Goal: Task Accomplishment & Management: Manage account settings

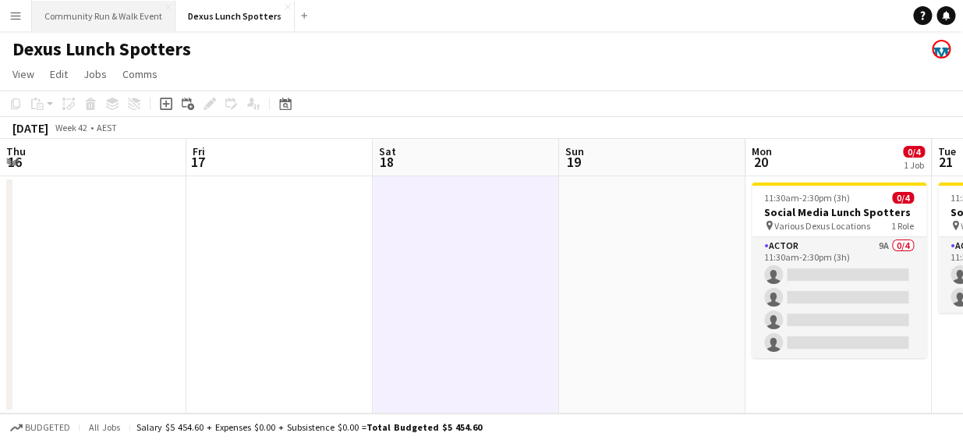
scroll to position [0, 451]
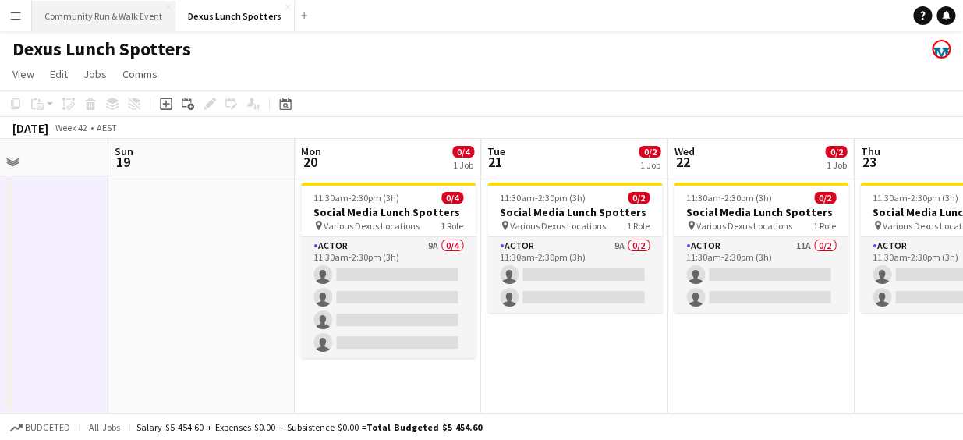
click at [107, 15] on button "Community Run & Walk Event Close" at bounding box center [104, 16] width 144 height 30
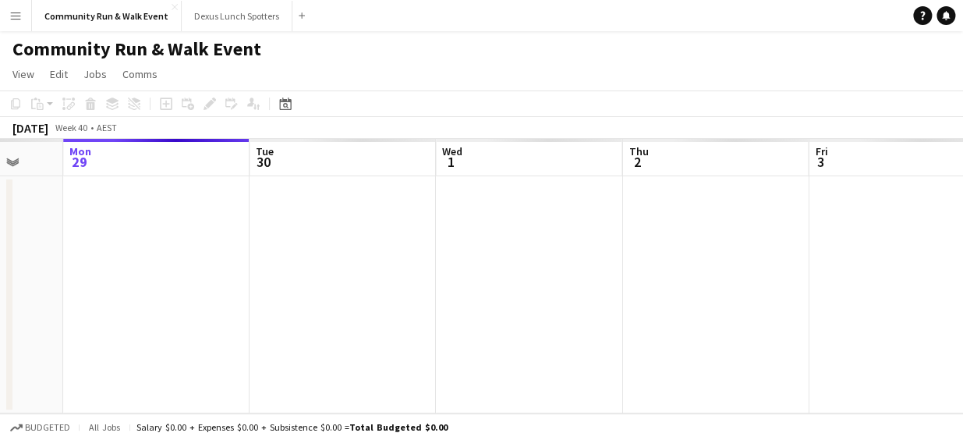
drag, startPoint x: 617, startPoint y: 307, endPoint x: 122, endPoint y: 278, distance: 496.1
click at [122, 278] on app-calendar-viewport "Fri 26 Sat 27 Sun 28 Mon 29 Tue 30 Wed 1 Thu 2 Fri 3 Sat 4 Sun 5 Mon 6" at bounding box center [481, 276] width 963 height 275
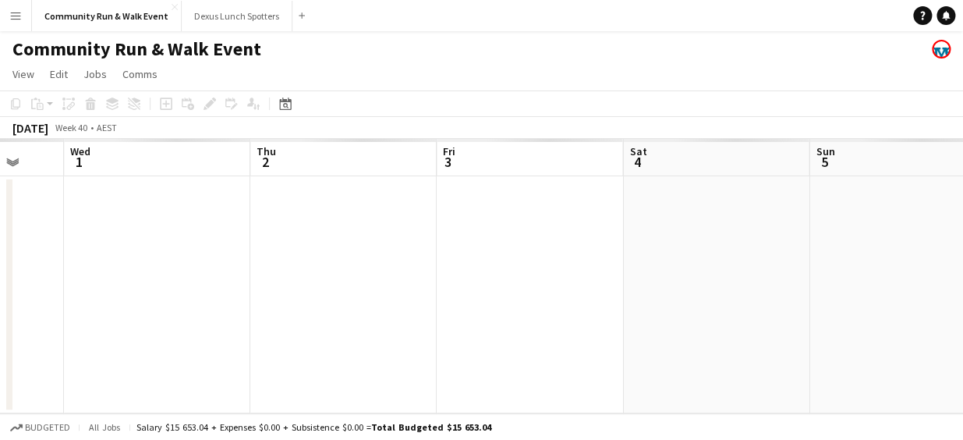
drag, startPoint x: 749, startPoint y: 332, endPoint x: 341, endPoint y: 252, distance: 415.6
click at [341, 252] on app-calendar-viewport "Sun 28 Mon 29 Tue 30 Wed 1 Thu 2 Fri 3 Sat 4 Sun 5 Mon 6 Tue 7 Wed 8" at bounding box center [481, 276] width 963 height 275
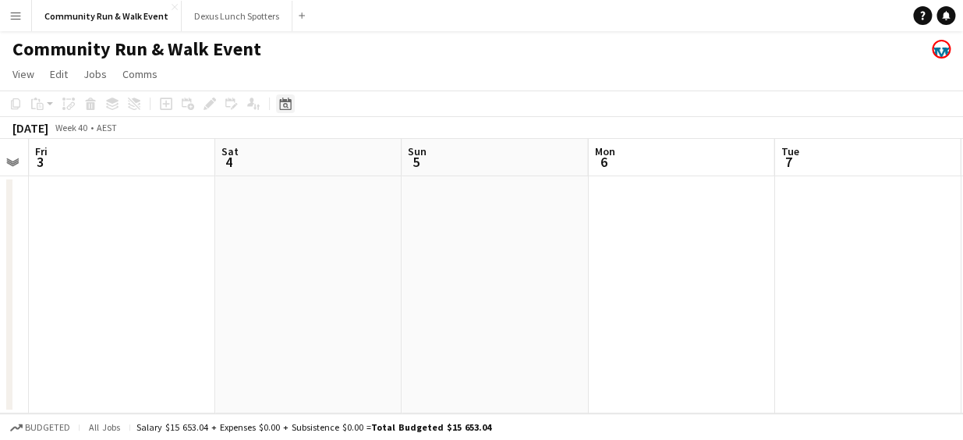
click at [284, 105] on icon "Date picker" at bounding box center [285, 104] width 12 height 12
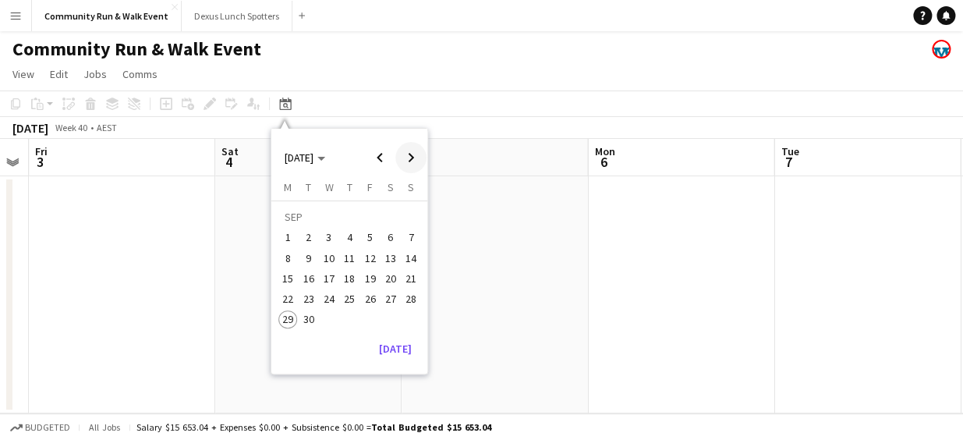
click at [417, 157] on span "Next month" at bounding box center [410, 157] width 31 height 31
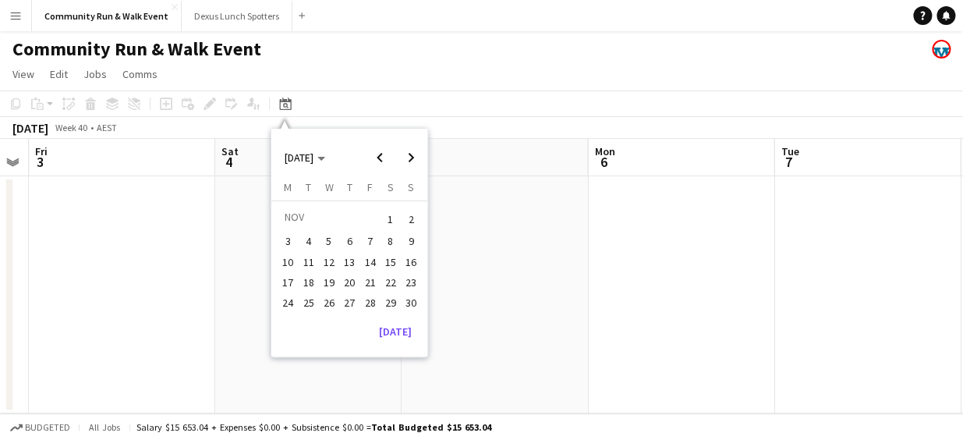
click at [412, 265] on span "16" at bounding box center [411, 262] width 19 height 19
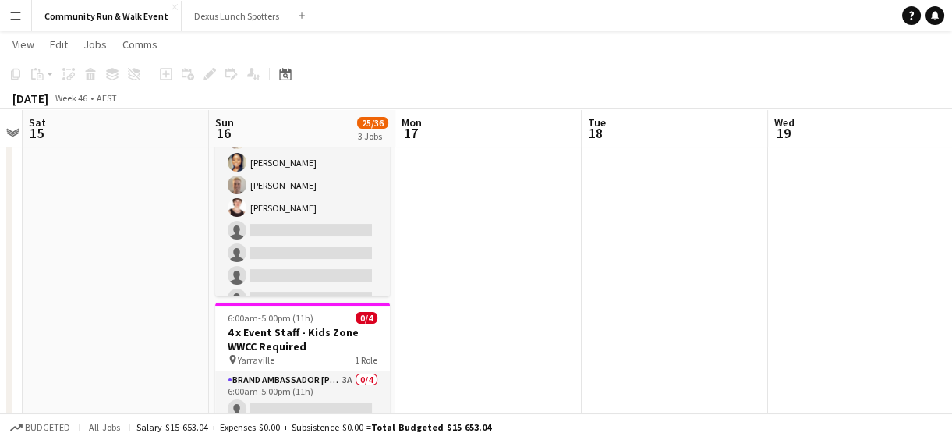
scroll to position [532, 0]
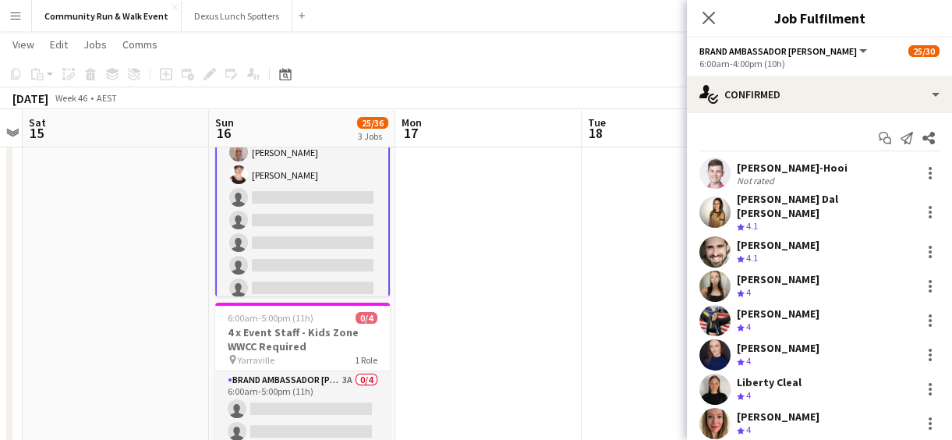
scroll to position [534, 0]
click at [941, 176] on div "[PERSON_NAME]-Hooi Not rated" at bounding box center [819, 173] width 265 height 31
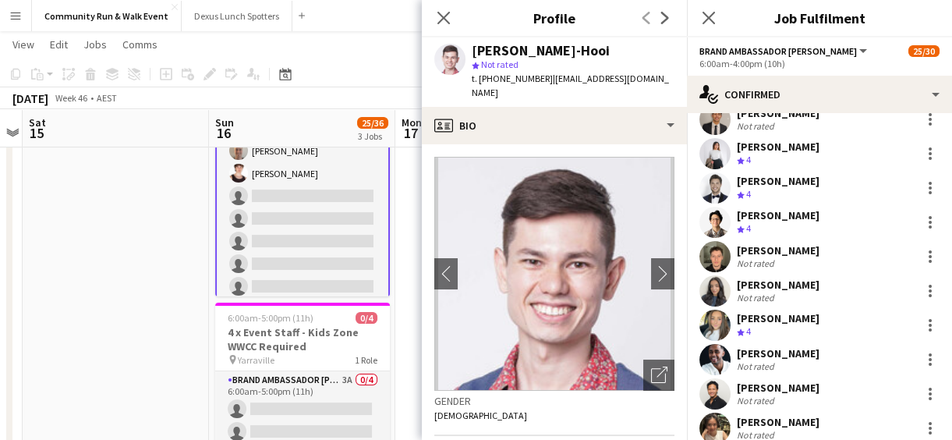
scroll to position [0, 0]
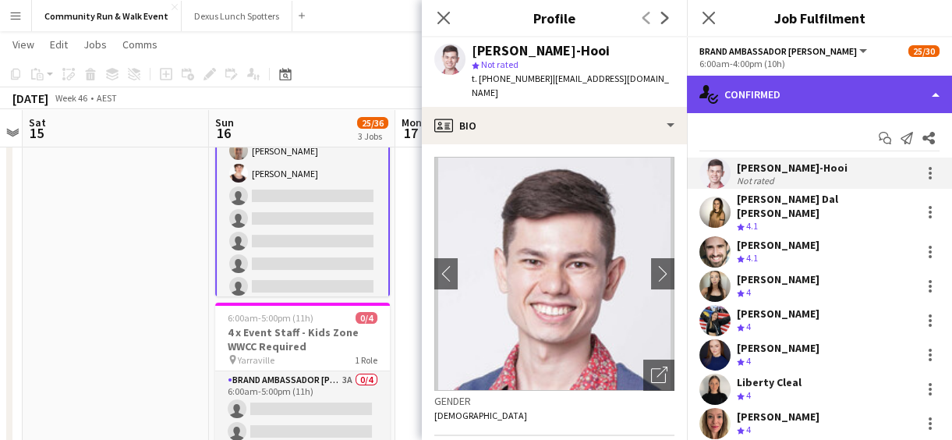
click at [790, 111] on div "single-neutral-actions-check-2 Confirmed" at bounding box center [819, 94] width 265 height 37
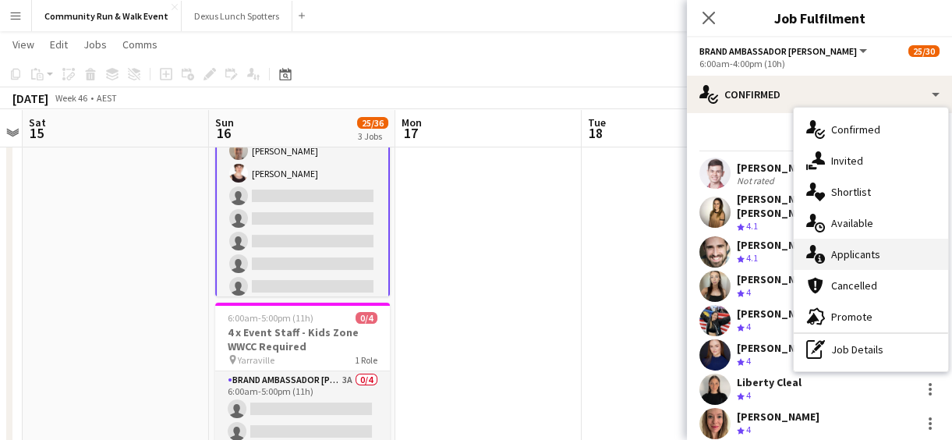
click at [866, 257] on span "Applicants" at bounding box center [855, 254] width 49 height 14
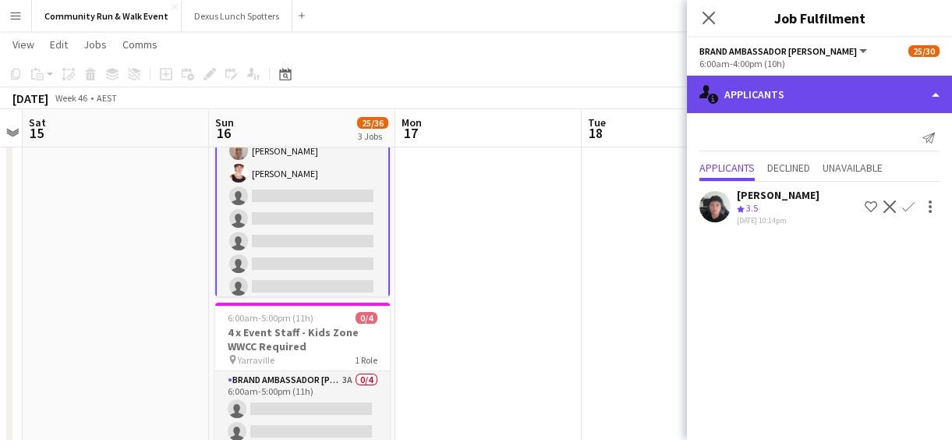
click at [781, 91] on div "single-neutral-actions-information Applicants" at bounding box center [819, 94] width 265 height 37
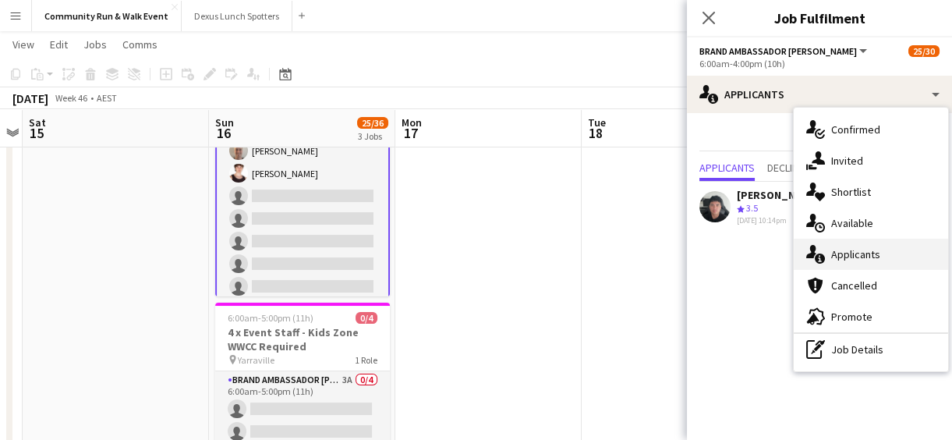
click at [863, 249] on span "Applicants" at bounding box center [855, 254] width 49 height 14
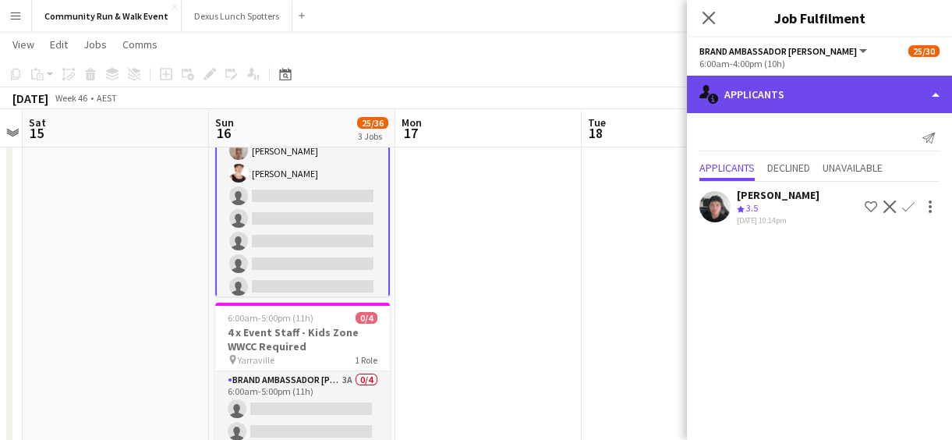
click at [792, 83] on div "single-neutral-actions-information Applicants" at bounding box center [819, 94] width 265 height 37
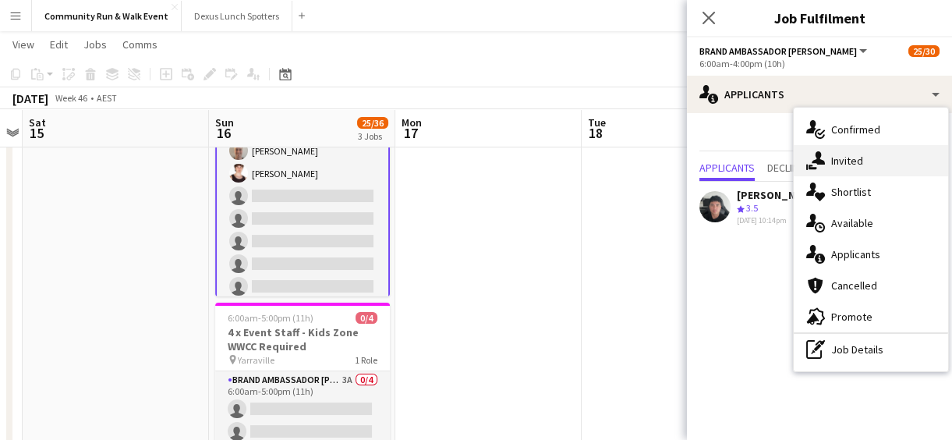
click at [864, 162] on div "single-neutral-actions-share-1 Invited" at bounding box center [871, 160] width 154 height 31
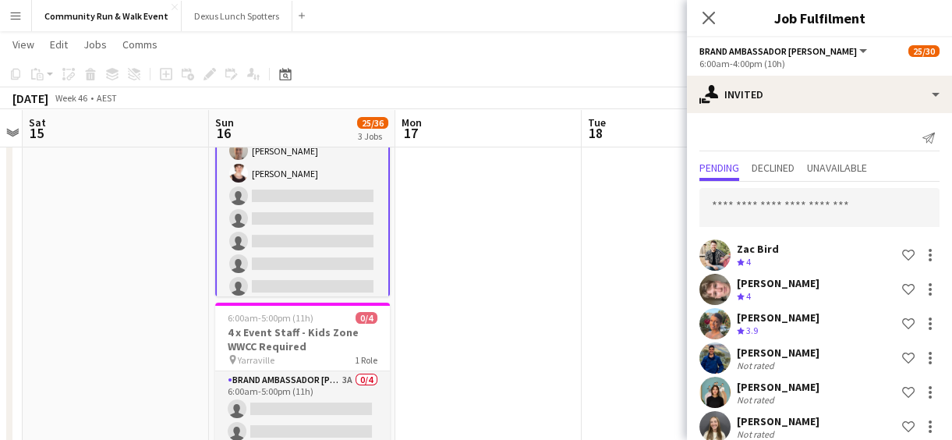
click at [810, 176] on div "Pending Declined Unavailable" at bounding box center [820, 170] width 240 height 24
click at [815, 172] on span "Unavailable" at bounding box center [837, 167] width 60 height 11
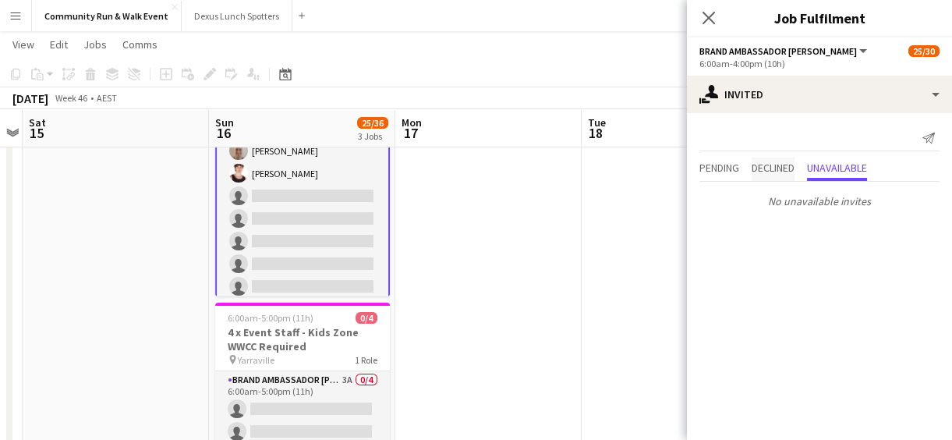
click at [782, 168] on span "Declined" at bounding box center [773, 167] width 43 height 11
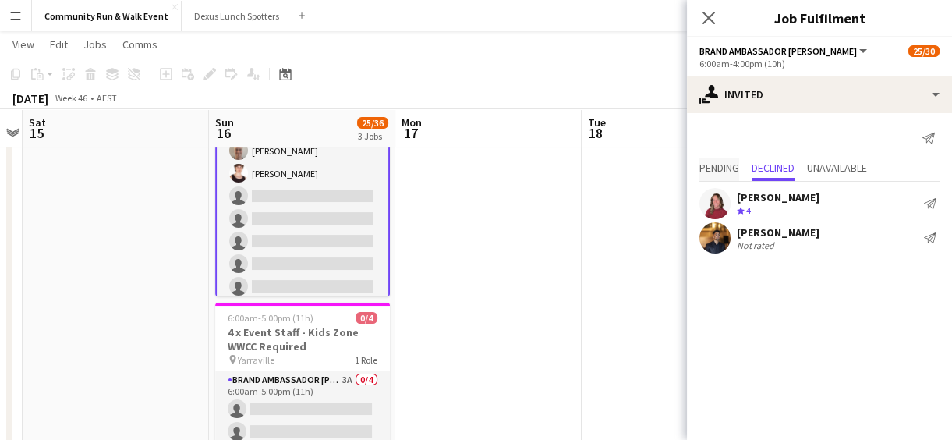
click at [711, 167] on span "Pending" at bounding box center [720, 167] width 40 height 11
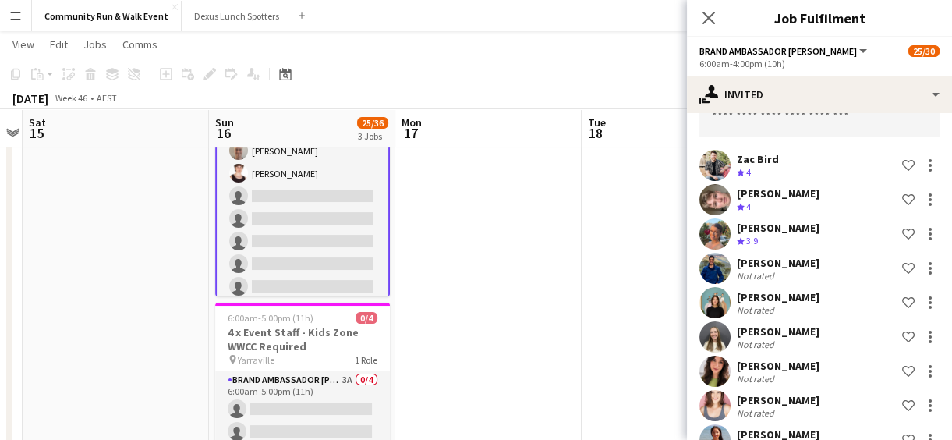
scroll to position [94, 0]
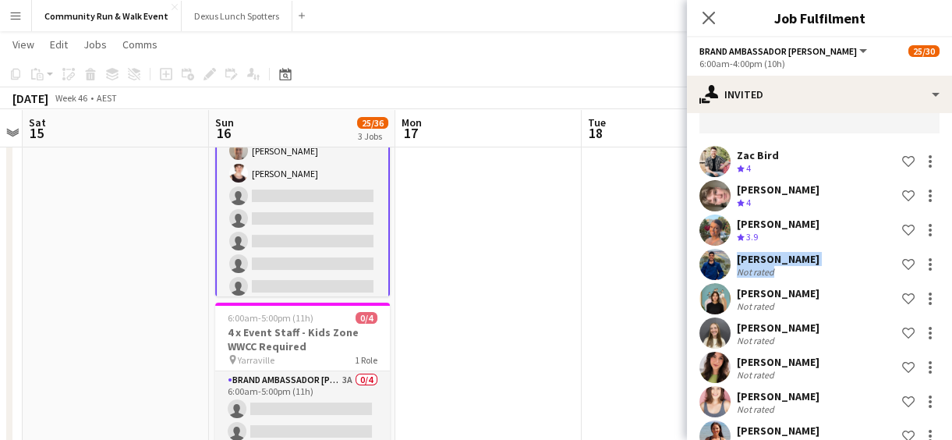
drag, startPoint x: 938, startPoint y: 231, endPoint x: 937, endPoint y: 257, distance: 26.5
click at [937, 257] on div "Zac Bird Crew rating 4 Shortlist crew [PERSON_NAME] Crew rating 4 Shortlist cre…" at bounding box center [819, 323] width 265 height 470
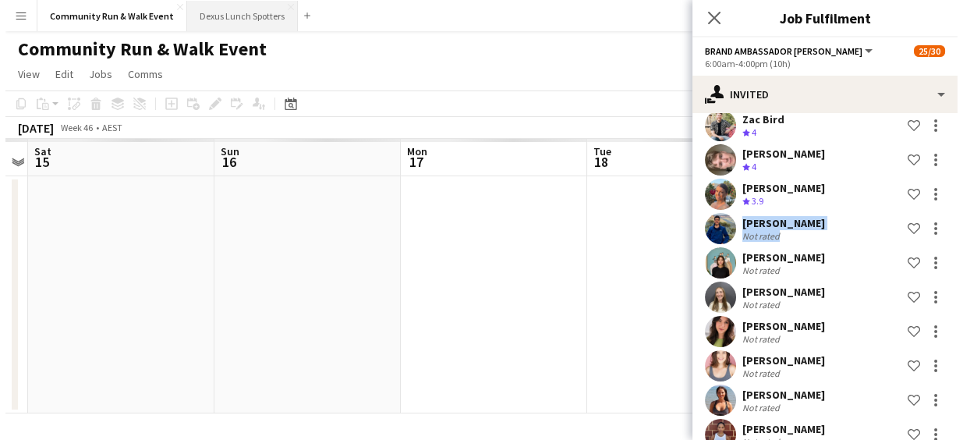
scroll to position [0, 0]
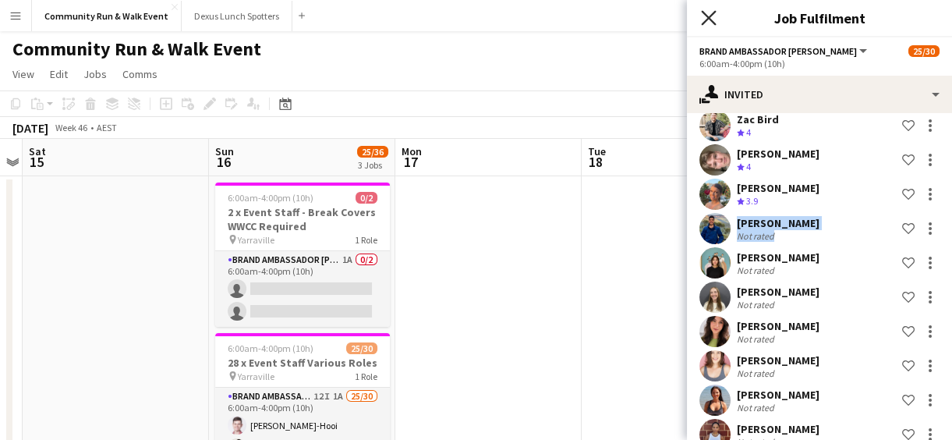
click at [704, 23] on icon at bounding box center [708, 17] width 15 height 15
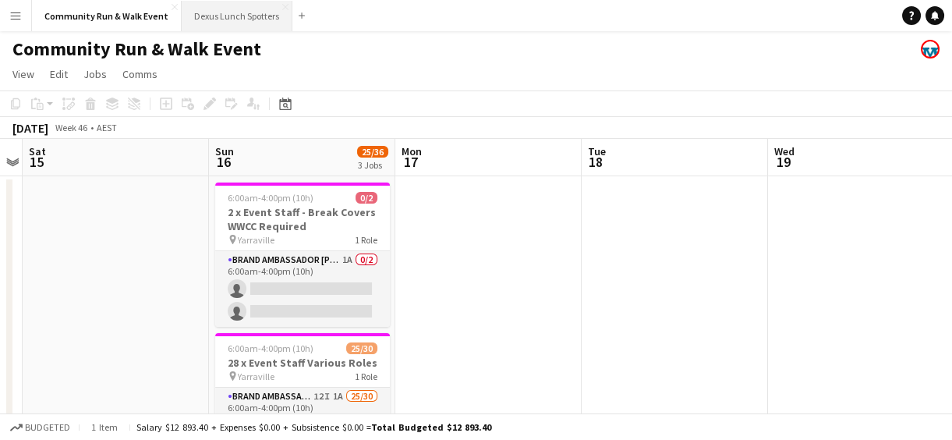
click at [205, 20] on button "Dexus Lunch Spotters Close" at bounding box center [237, 16] width 111 height 30
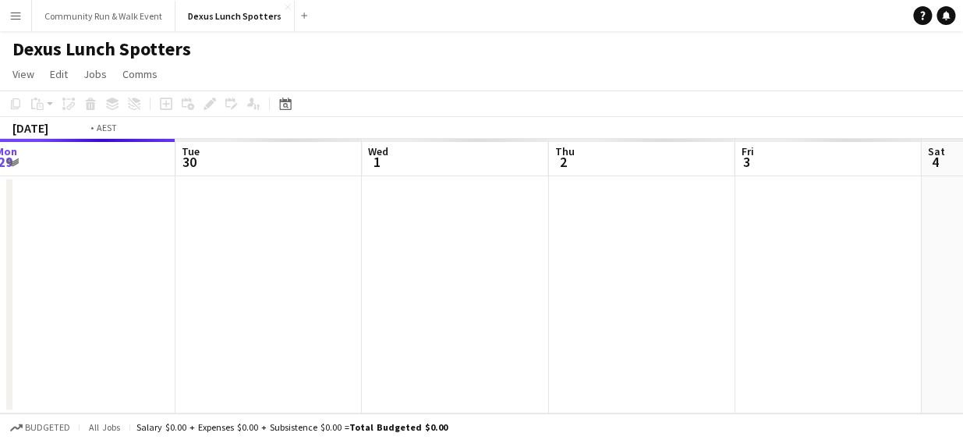
drag, startPoint x: 811, startPoint y: 237, endPoint x: 240, endPoint y: 327, distance: 578.0
click at [240, 327] on app-calendar-viewport "Fri 26 Sat 27 Sun 28 Mon 29 Tue 30 Wed 1 Thu 2 Fri 3 Sat 4 Sun 5 Mon 6" at bounding box center [481, 276] width 963 height 275
drag, startPoint x: 851, startPoint y: 278, endPoint x: 340, endPoint y: 306, distance: 511.7
click at [340, 306] on app-calendar-viewport "Sun 28 Mon 29 Tue 30 Wed 1 Thu 2 Fri 3 Sat 4 Sun 5 Mon 6 Tue 7 Wed 8" at bounding box center [481, 276] width 963 height 275
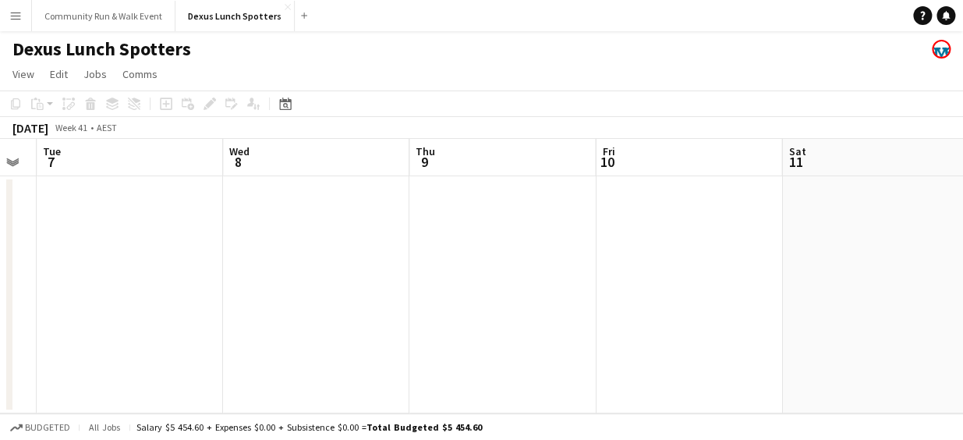
drag, startPoint x: 857, startPoint y: 270, endPoint x: 392, endPoint y: 261, distance: 465.7
click at [392, 261] on app-calendar-viewport "Sat 4 Sun 5 Mon 6 Tue 7 Wed 8 Thu 9 Fri 10 Sat 11 Sun 12 Mon 13 Tue 14" at bounding box center [481, 276] width 963 height 275
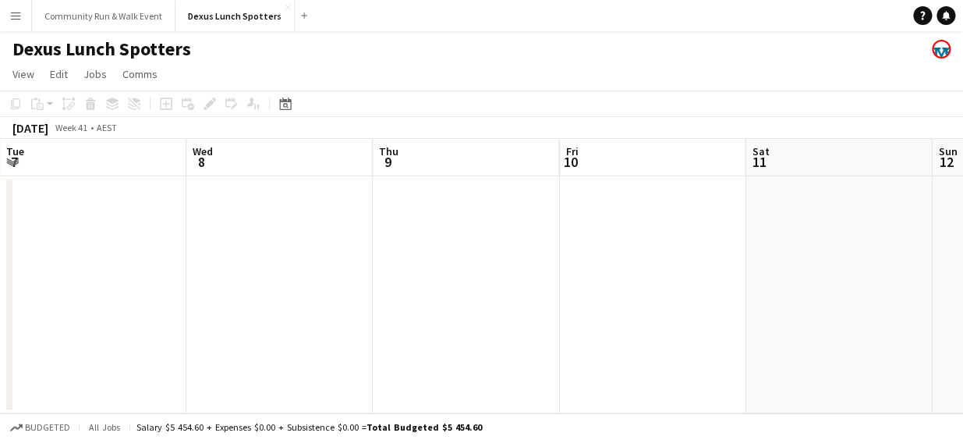
drag, startPoint x: 750, startPoint y: 271, endPoint x: 243, endPoint y: 268, distance: 507.8
click at [243, 268] on app-calendar-viewport "Sat 4 Sun 5 Mon 6 Tue 7 Wed 8 Thu 9 Fri 10 Sat 11 Sun 12 Mon 13 Tue 14" at bounding box center [481, 276] width 963 height 275
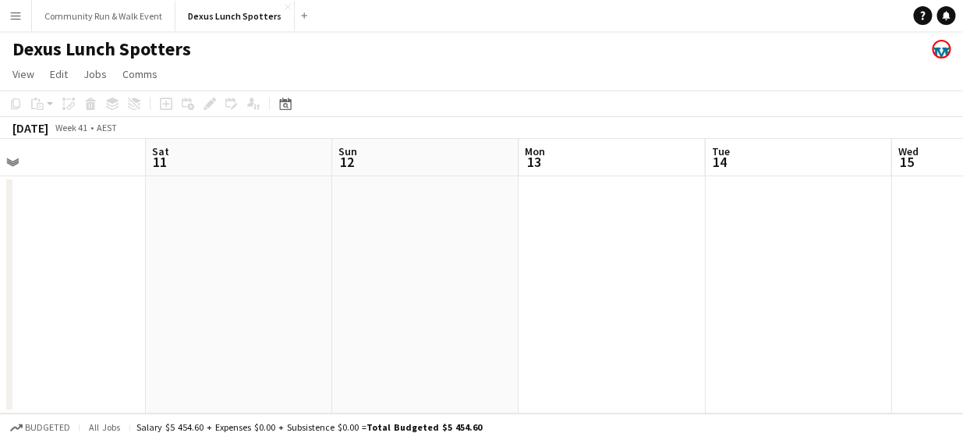
drag, startPoint x: 803, startPoint y: 274, endPoint x: 335, endPoint y: 278, distance: 468.8
click at [335, 278] on app-calendar-viewport "Wed 8 Thu 9 Fri 10 Sat 11 Sun 12 Mon 13 Tue 14 Wed 15 Thu 16 Fri 17 Sat 18" at bounding box center [481, 276] width 963 height 275
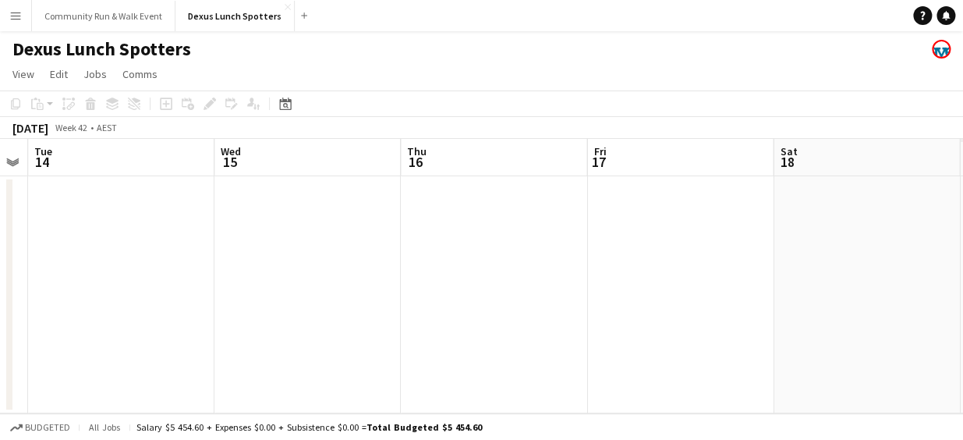
drag, startPoint x: 801, startPoint y: 280, endPoint x: 370, endPoint y: 290, distance: 431.5
click at [370, 290] on app-calendar-viewport "Sat 11 Sun 12 Mon 13 Tue 14 Wed 15 Thu 16 Fri 17 Sat 18 Sun 19 Mon 20 Tue 21" at bounding box center [481, 276] width 963 height 275
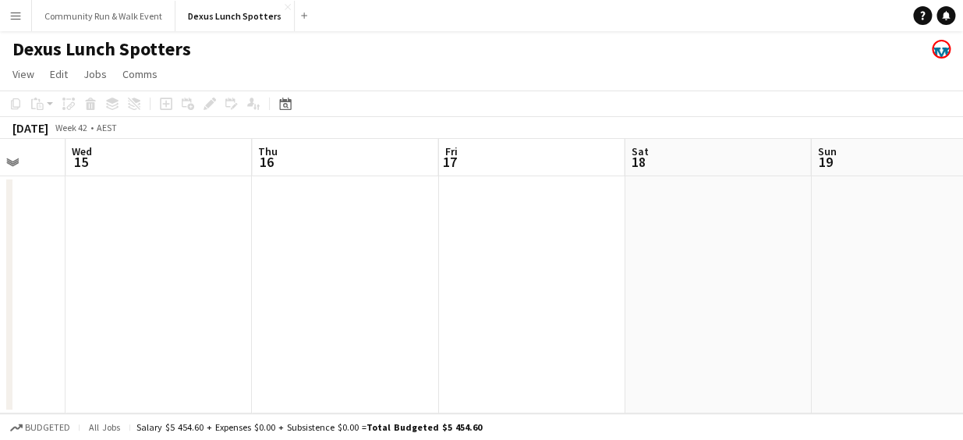
drag, startPoint x: 675, startPoint y: 313, endPoint x: 241, endPoint y: 423, distance: 447.4
click at [241, 423] on app-board "Dexus Lunch Spotters View Day view expanded Day view collapsed Month view Date …" at bounding box center [481, 235] width 963 height 409
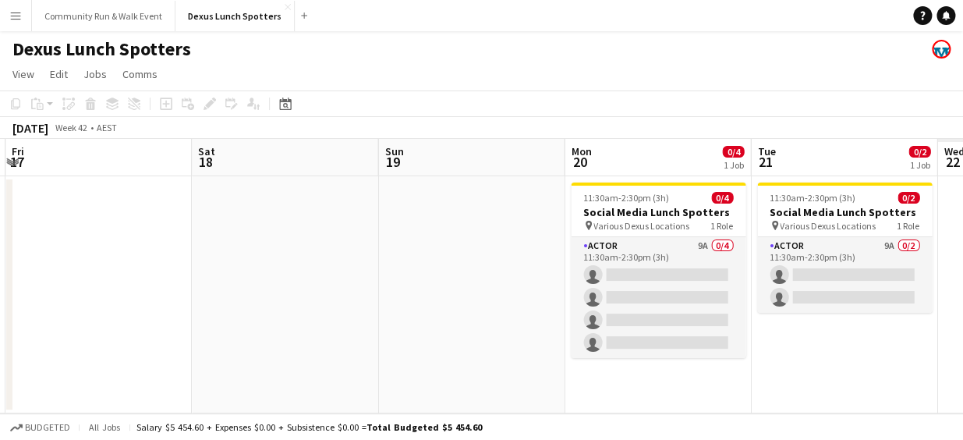
drag, startPoint x: 821, startPoint y: 326, endPoint x: 385, endPoint y: 274, distance: 439.2
click at [385, 274] on app-calendar-viewport "Mon 13 Tue 14 Wed 15 Thu 16 Fri 17 Sat 18 Sun 19 Mon 20 0/4 1 Job Tue 21 0/2 1 …" at bounding box center [481, 276] width 963 height 275
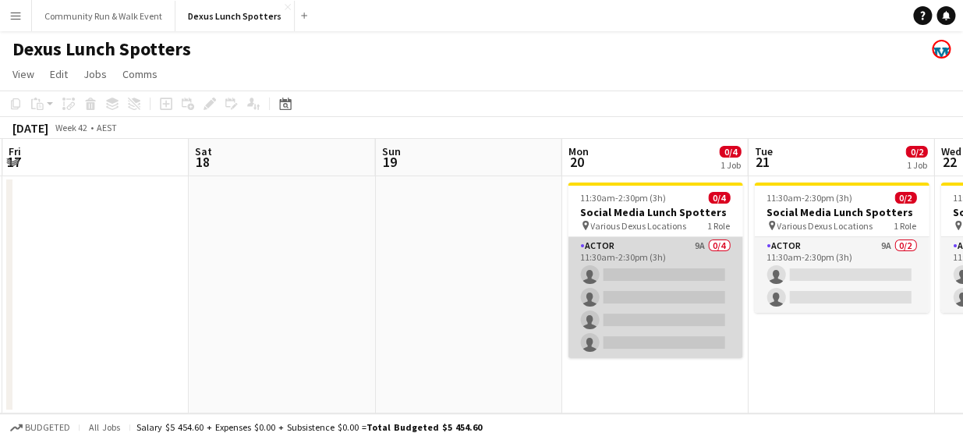
click at [653, 291] on app-card-role "Actor 9A 0/4 11:30am-2:30pm (3h) single-neutral-actions single-neutral-actions …" at bounding box center [655, 297] width 175 height 121
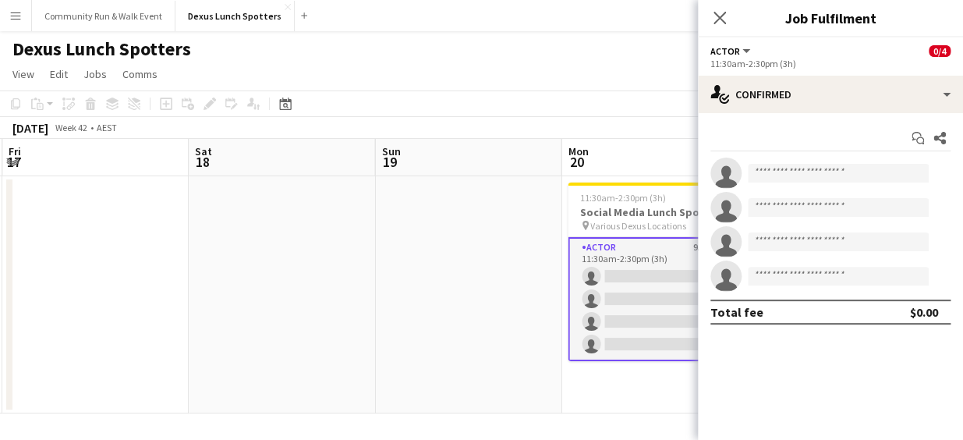
click at [795, 72] on app-options-switcher "Actor All roles Actor 0/4 11:30am-2:30pm (3h)" at bounding box center [830, 56] width 265 height 38
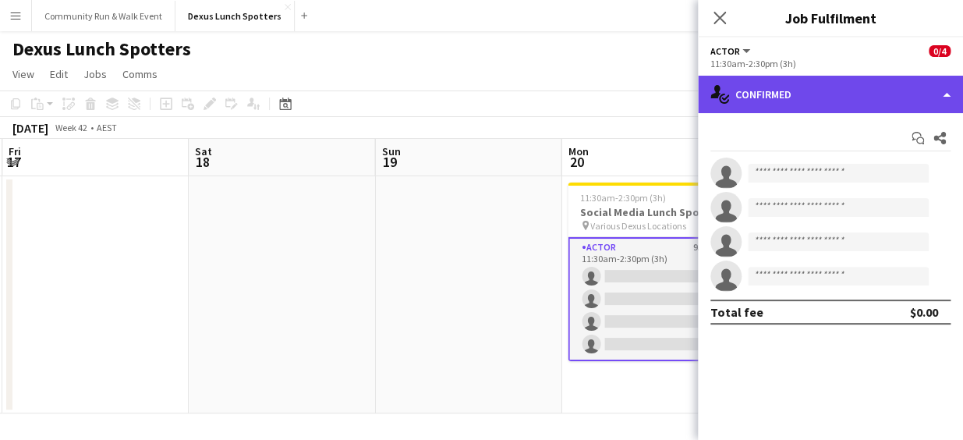
click at [797, 87] on div "single-neutral-actions-check-2 Confirmed" at bounding box center [830, 94] width 265 height 37
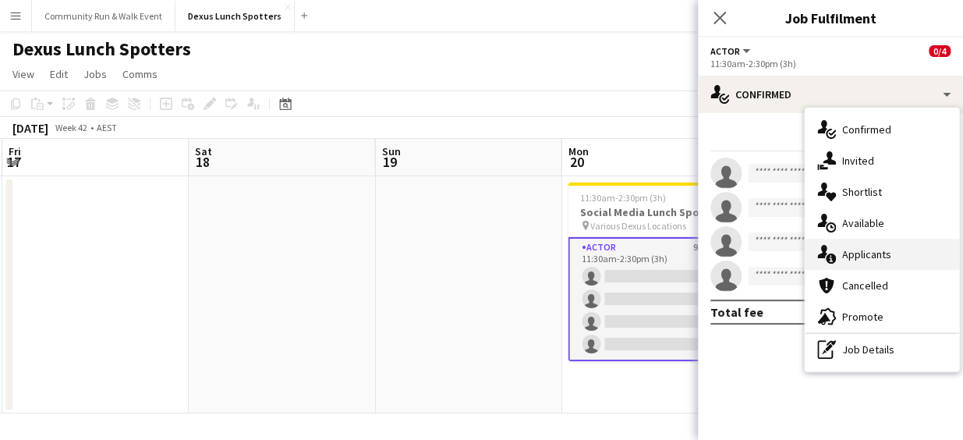
click at [857, 257] on span "Applicants" at bounding box center [866, 254] width 49 height 14
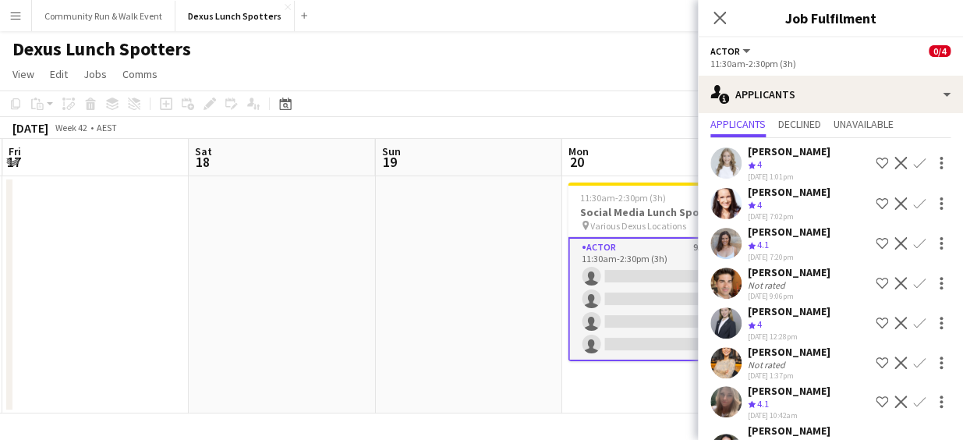
scroll to position [49, 0]
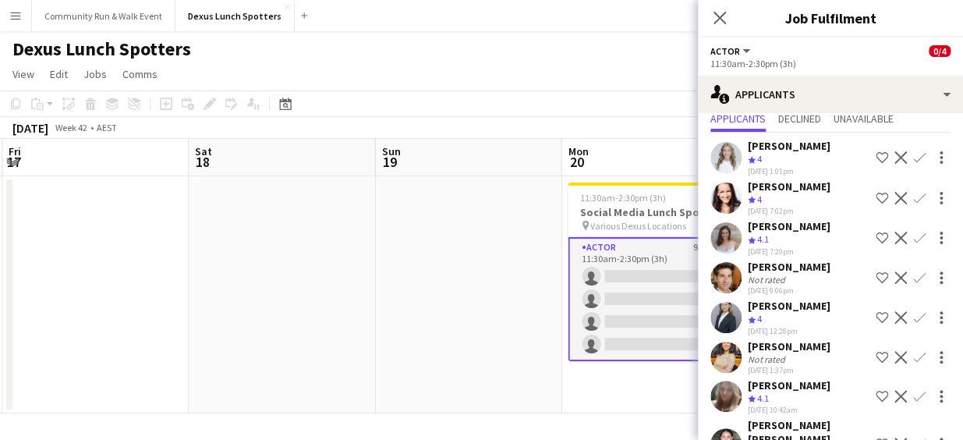
click at [895, 192] on app-icon "Decline" at bounding box center [901, 198] width 12 height 12
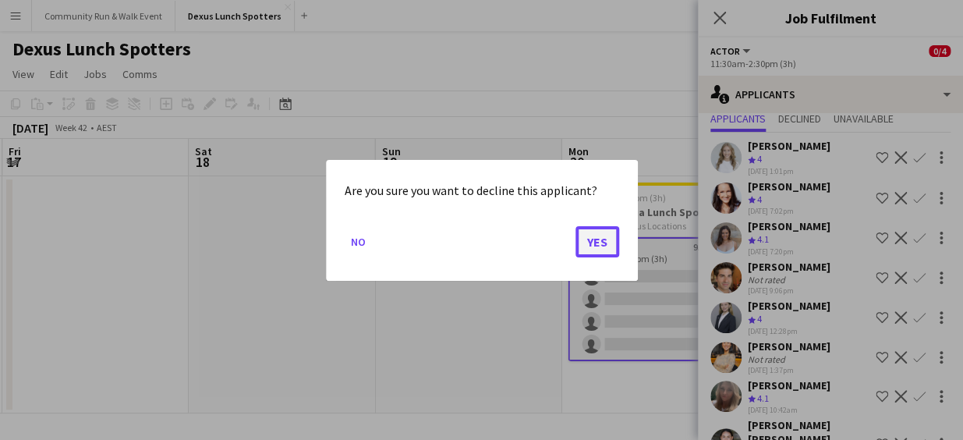
click at [594, 231] on button "Yes" at bounding box center [598, 240] width 44 height 31
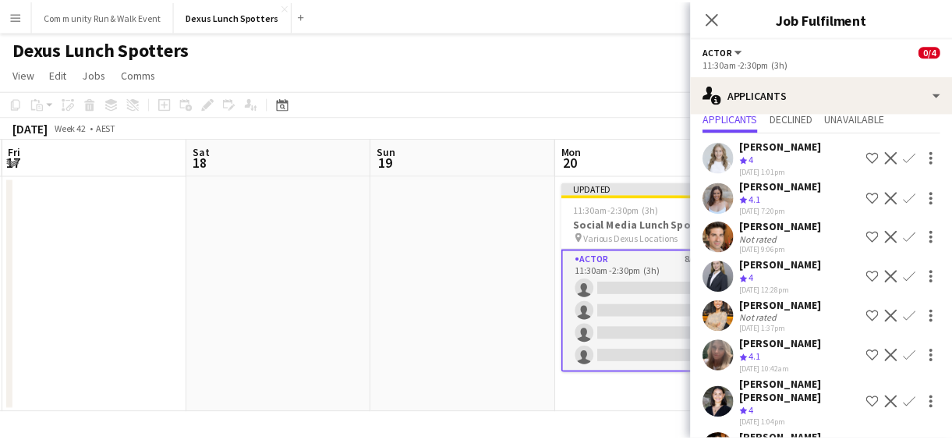
scroll to position [88, 0]
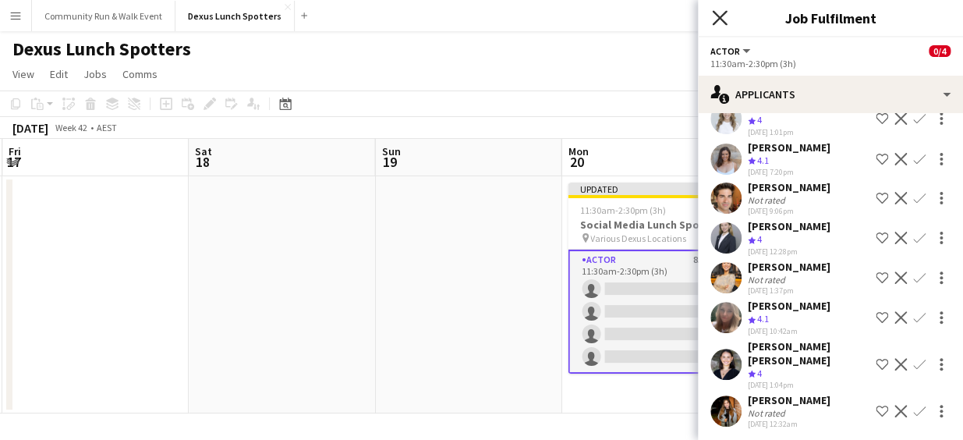
click at [718, 16] on icon at bounding box center [719, 17] width 15 height 15
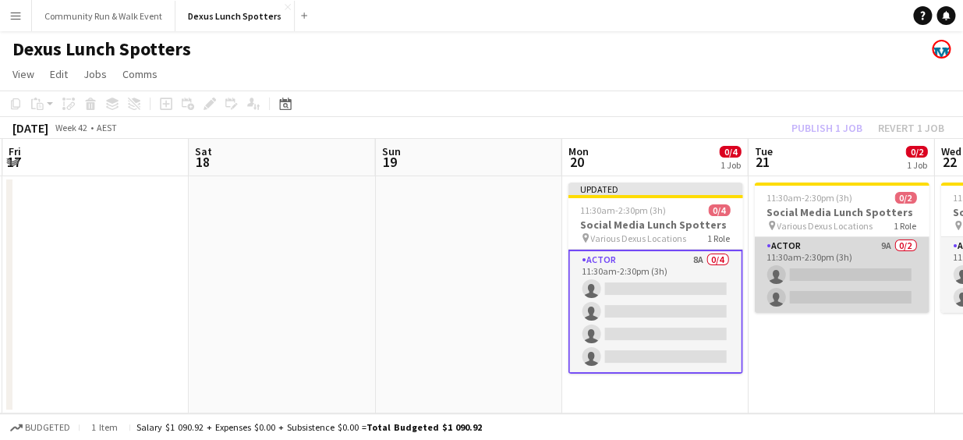
click at [823, 287] on app-card-role "Actor 9A 0/2 11:30am-2:30pm (3h) single-neutral-actions single-neutral-actions" at bounding box center [841, 275] width 175 height 76
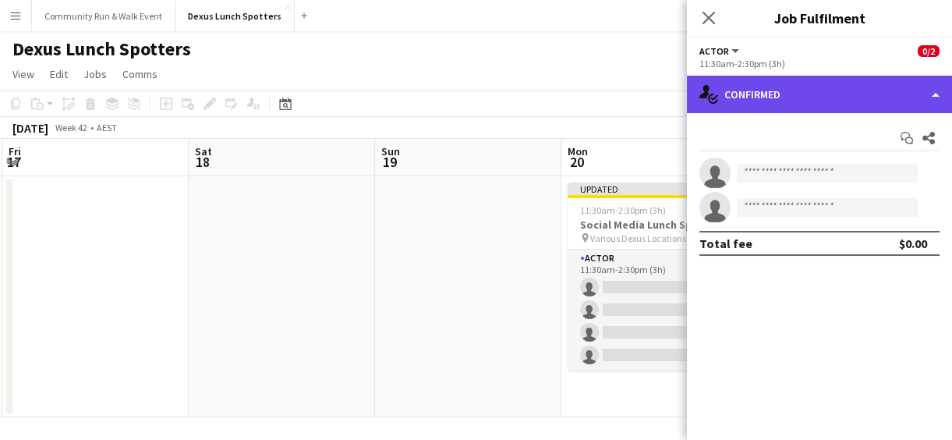
click at [762, 92] on div "single-neutral-actions-check-2 Confirmed" at bounding box center [819, 94] width 265 height 37
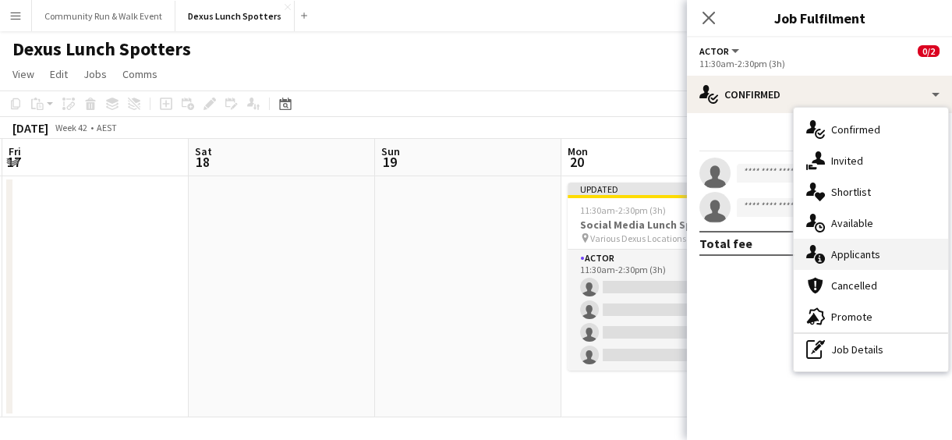
click at [839, 247] on span "Applicants" at bounding box center [855, 254] width 49 height 14
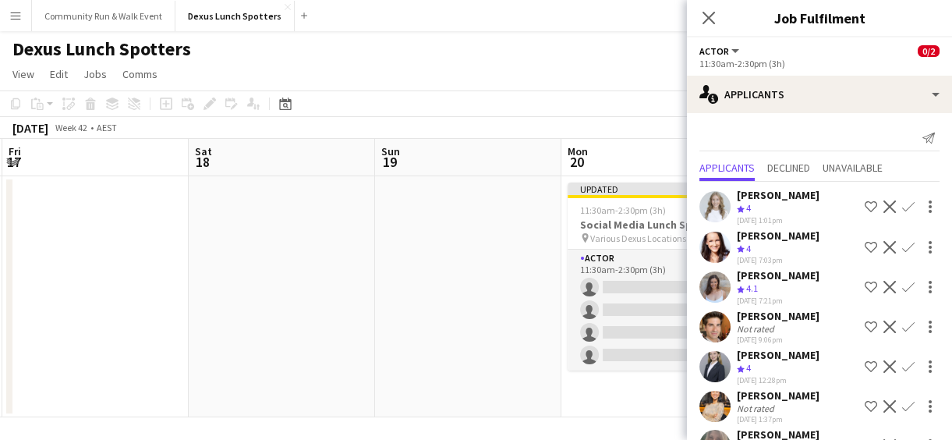
click at [884, 246] on app-icon "Decline" at bounding box center [890, 247] width 12 height 12
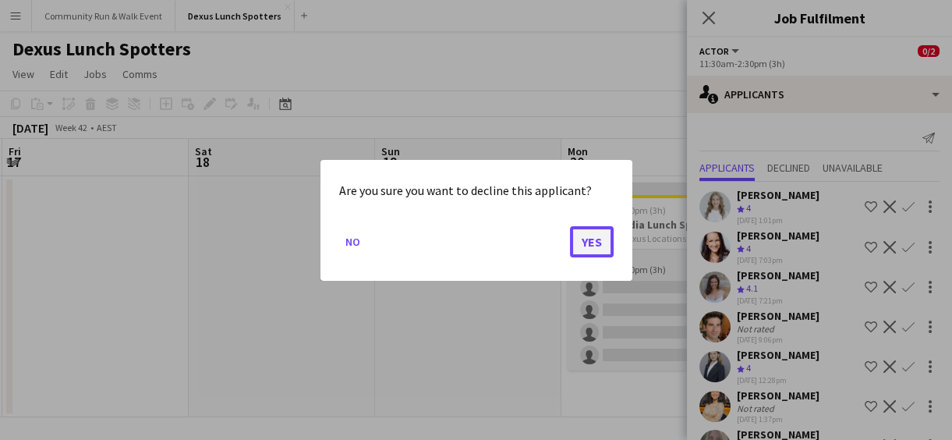
click at [594, 245] on button "Yes" at bounding box center [592, 240] width 44 height 31
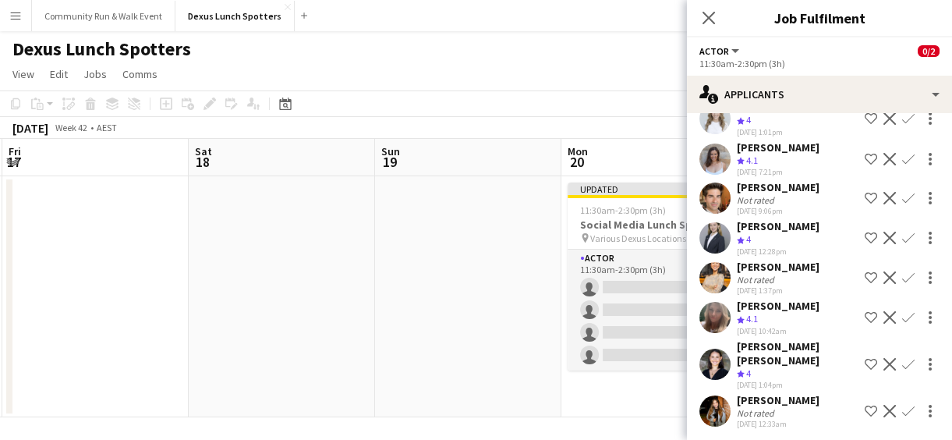
click at [590, 73] on app-page-menu "View Day view expanded Day view collapsed Month view Date picker Jump to [DATE]…" at bounding box center [476, 76] width 952 height 30
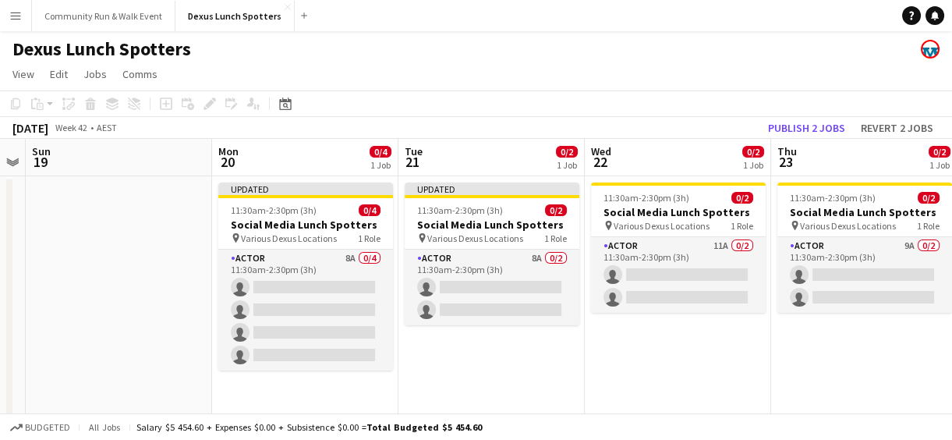
drag, startPoint x: 843, startPoint y: 374, endPoint x: 391, endPoint y: 346, distance: 453.3
click at [391, 346] on app-calendar-viewport "Thu 16 Fri 17 Sat 18 Sun 19 Mon 20 0/4 1 Job Tue 21 0/2 1 Job Wed 22 0/2 1 Job …" at bounding box center [476, 278] width 952 height 278
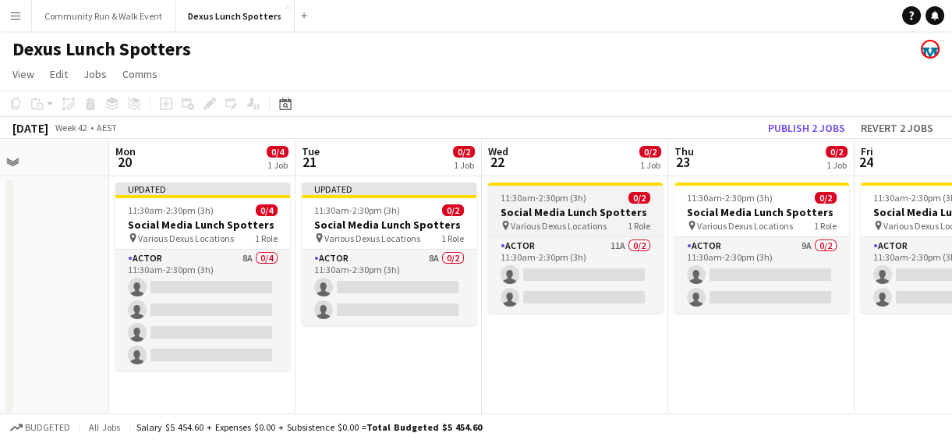
click at [593, 207] on h3 "Social Media Lunch Spotters" at bounding box center [575, 212] width 175 height 14
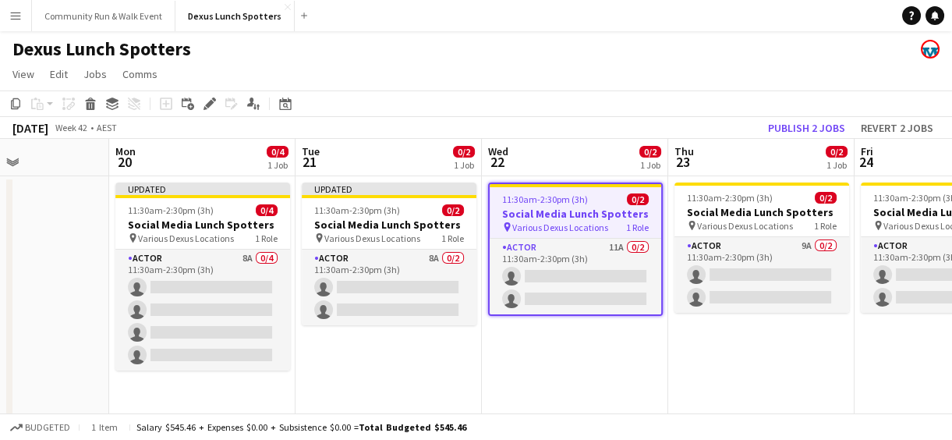
click at [554, 211] on h3 "Social Media Lunch Spotters" at bounding box center [576, 214] width 172 height 14
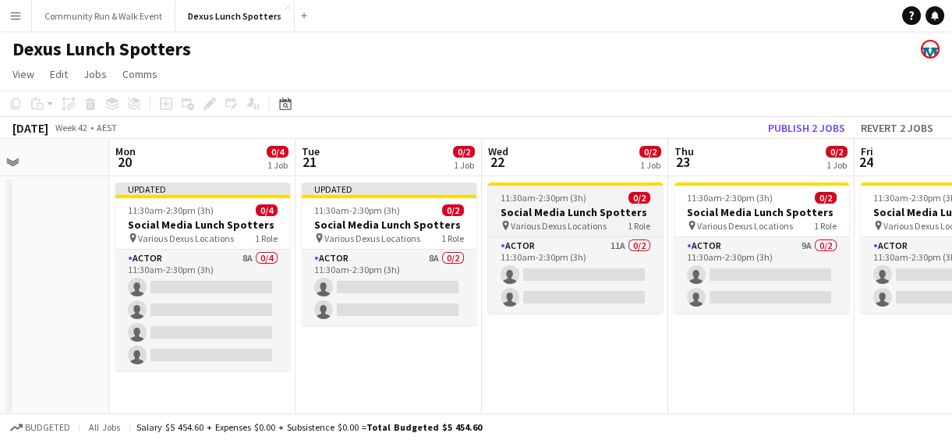
click at [555, 207] on h3 "Social Media Lunch Spotters" at bounding box center [575, 212] width 175 height 14
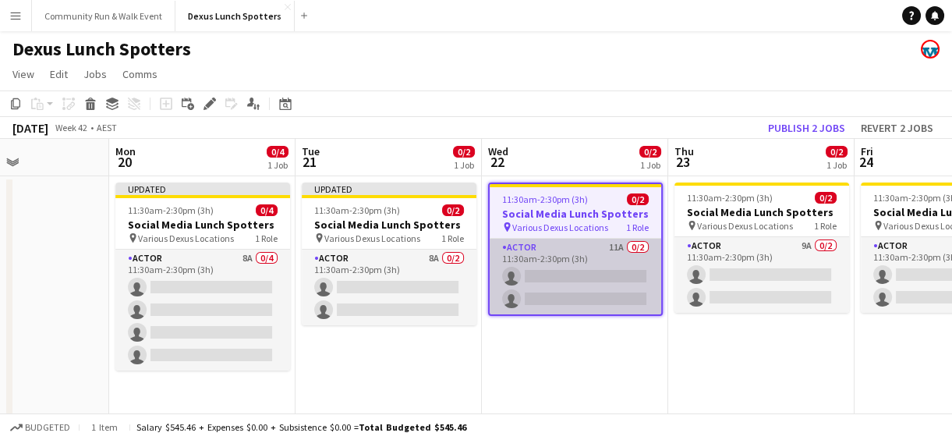
click at [580, 293] on app-card-role "Actor 11A 0/2 11:30am-2:30pm (3h) single-neutral-actions single-neutral-actions" at bounding box center [576, 277] width 172 height 76
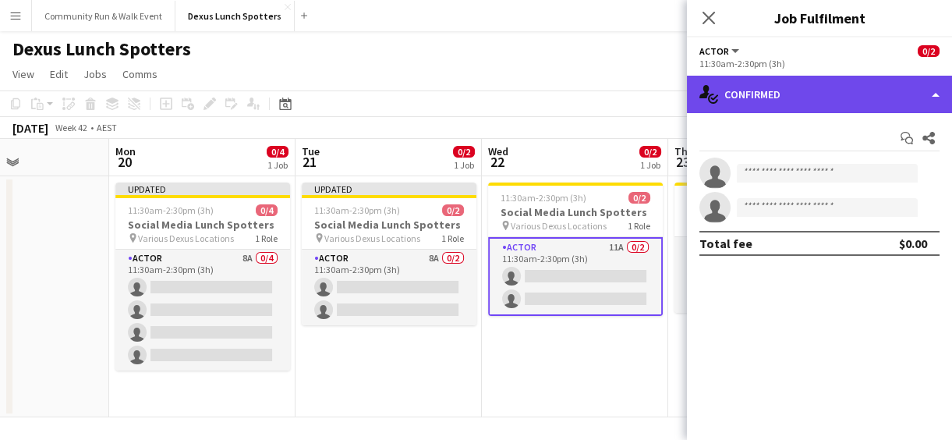
click at [839, 98] on div "single-neutral-actions-check-2 Confirmed" at bounding box center [819, 94] width 265 height 37
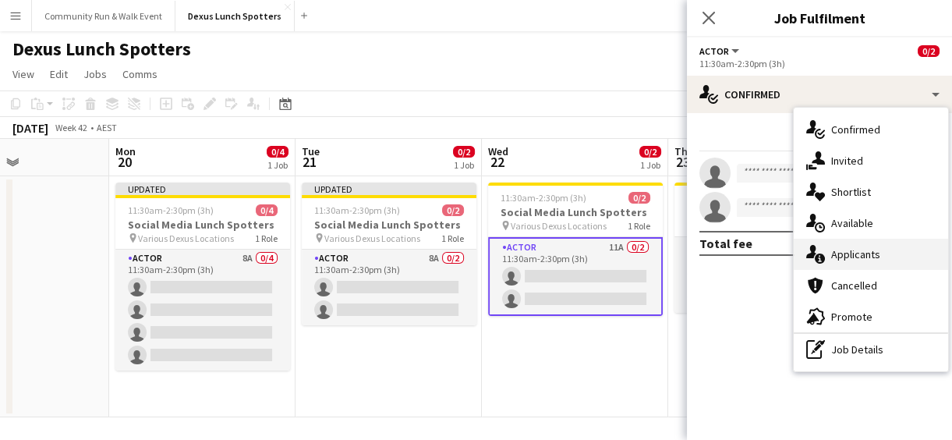
click at [860, 243] on div "single-neutral-actions-information Applicants" at bounding box center [871, 254] width 154 height 31
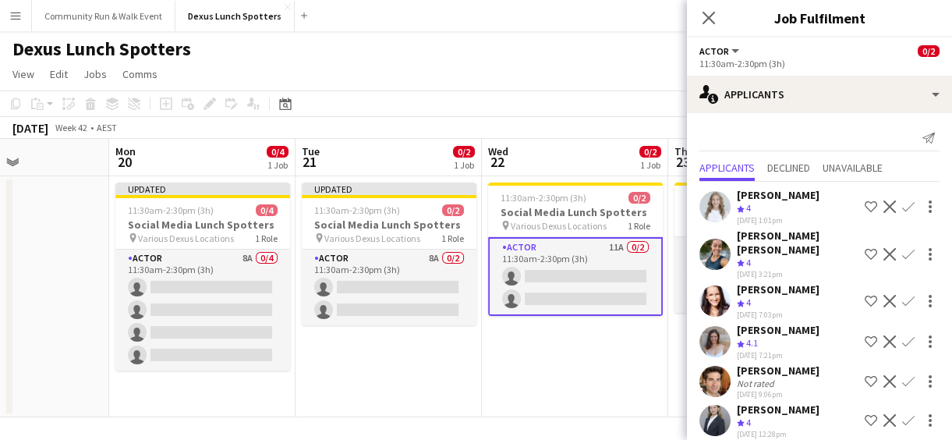
scroll to position [25, 0]
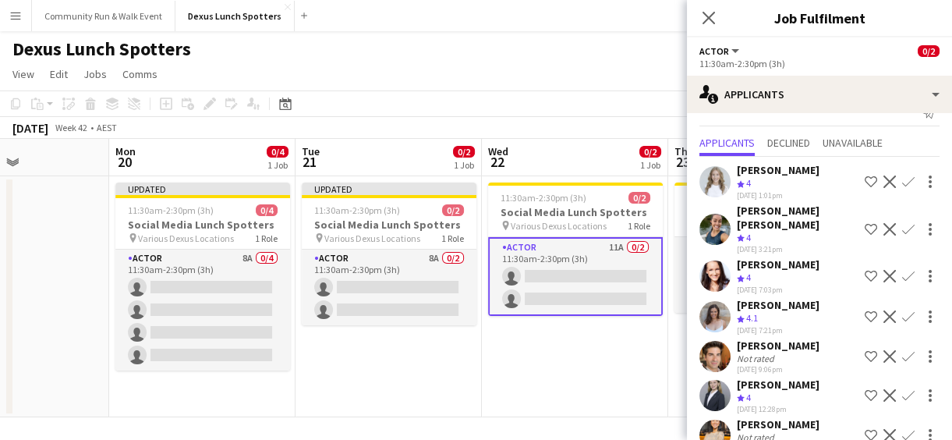
click at [884, 223] on app-icon "Decline" at bounding box center [890, 229] width 12 height 12
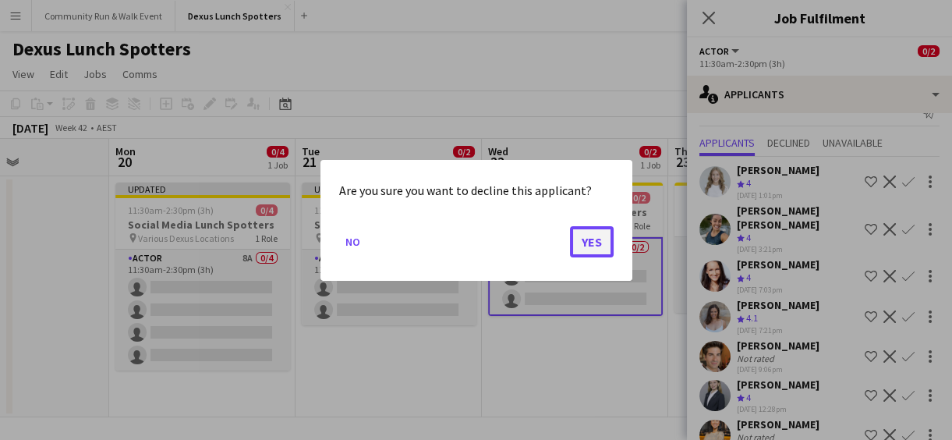
click at [594, 243] on button "Yes" at bounding box center [592, 240] width 44 height 31
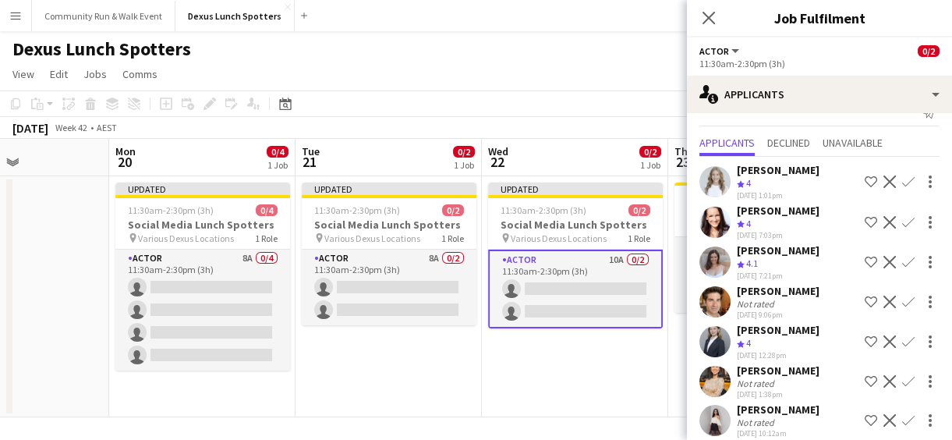
click at [884, 219] on app-icon "Decline" at bounding box center [890, 222] width 12 height 12
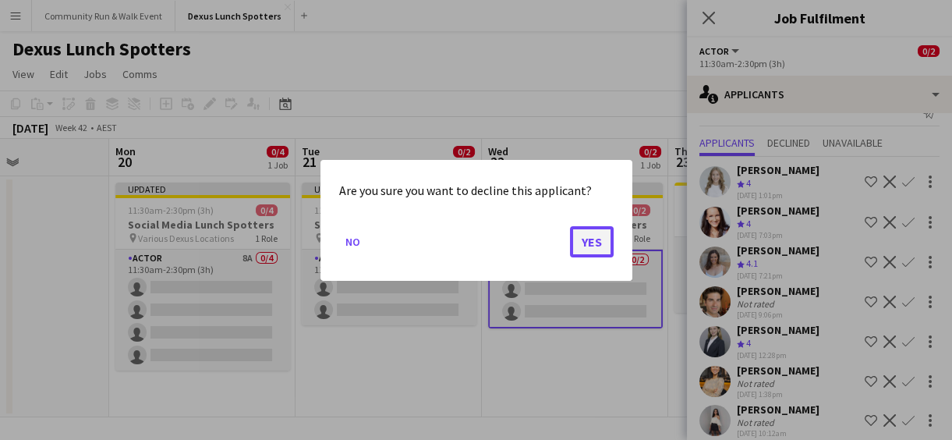
click at [581, 242] on button "Yes" at bounding box center [592, 240] width 44 height 31
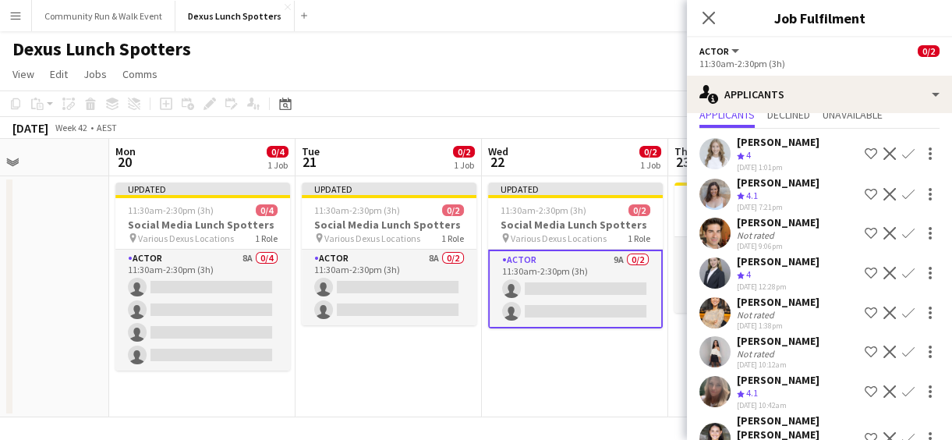
scroll to position [90, 0]
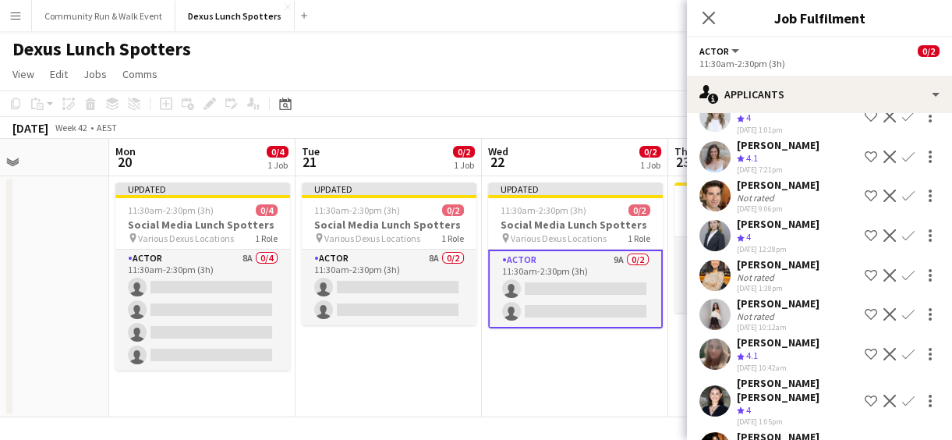
click at [884, 321] on app-icon "Decline" at bounding box center [890, 314] width 12 height 12
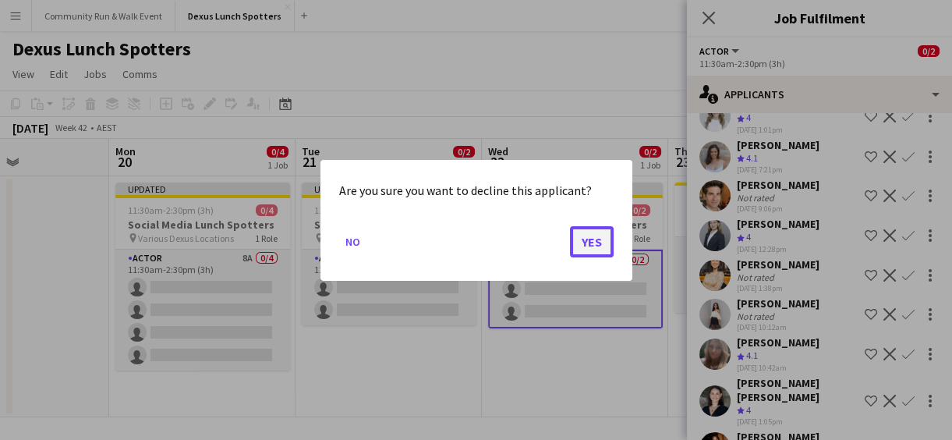
click at [583, 234] on button "Yes" at bounding box center [592, 240] width 44 height 31
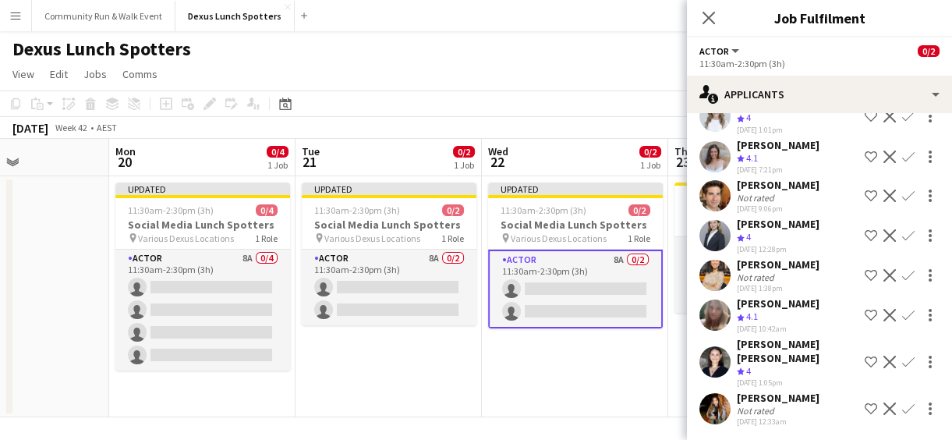
scroll to position [88, 0]
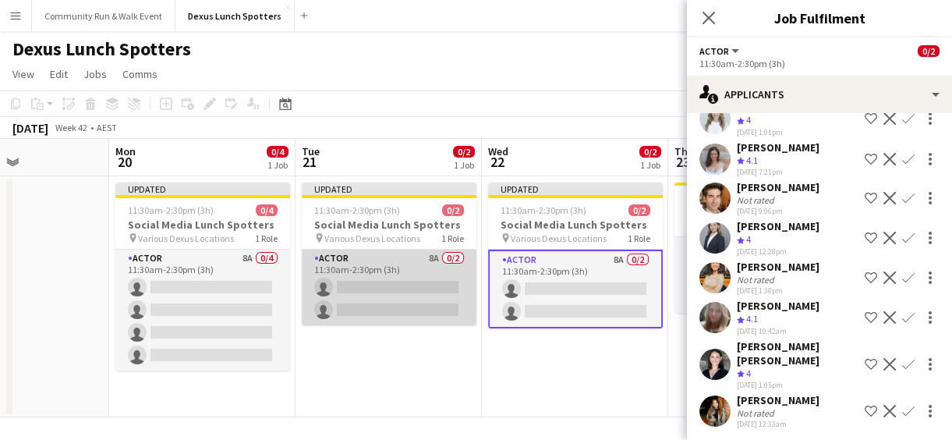
click at [413, 275] on app-card-role "Actor 8A 0/2 11:30am-2:30pm (3h) single-neutral-actions single-neutral-actions" at bounding box center [389, 288] width 175 height 76
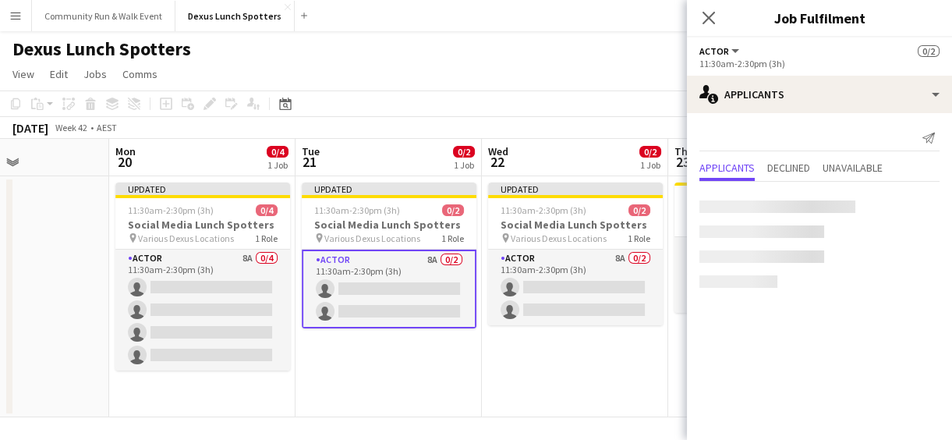
scroll to position [0, 0]
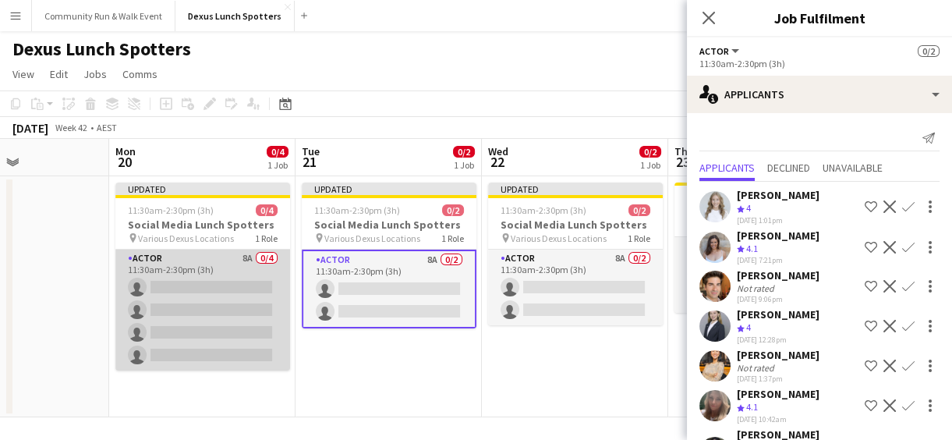
click at [232, 313] on app-card-role "Actor 8A 0/4 11:30am-2:30pm (3h) single-neutral-actions single-neutral-actions …" at bounding box center [202, 310] width 175 height 121
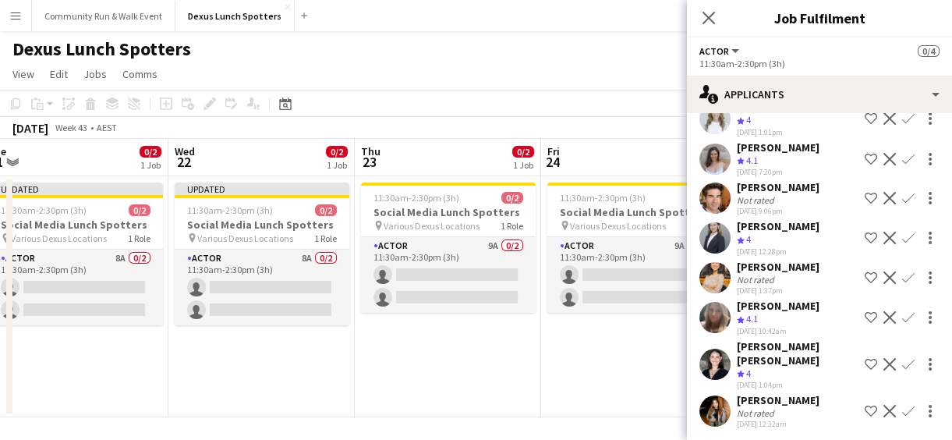
scroll to position [0, 585]
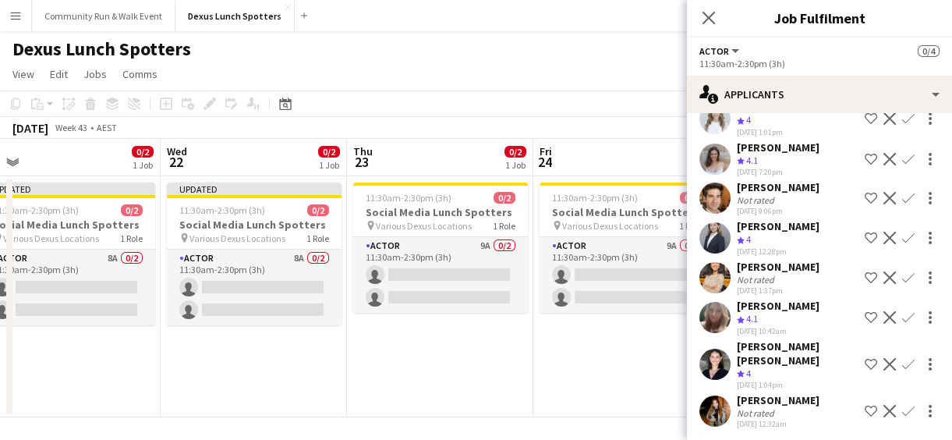
drag, startPoint x: 596, startPoint y: 392, endPoint x: 275, endPoint y: 375, distance: 321.8
click at [275, 375] on app-calendar-viewport "Sat 18 Sun 19 Mon 20 0/4 1 Job Tue 21 0/2 1 Job Wed 22 0/2 1 Job Thu 23 0/2 1 J…" at bounding box center [476, 278] width 952 height 278
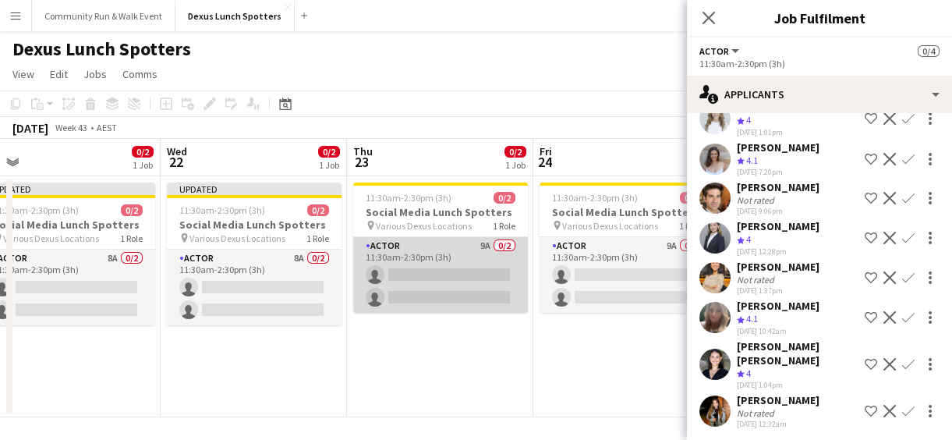
click at [417, 247] on app-card-role "Actor 9A 0/2 11:30am-2:30pm (3h) single-neutral-actions single-neutral-actions" at bounding box center [440, 275] width 175 height 76
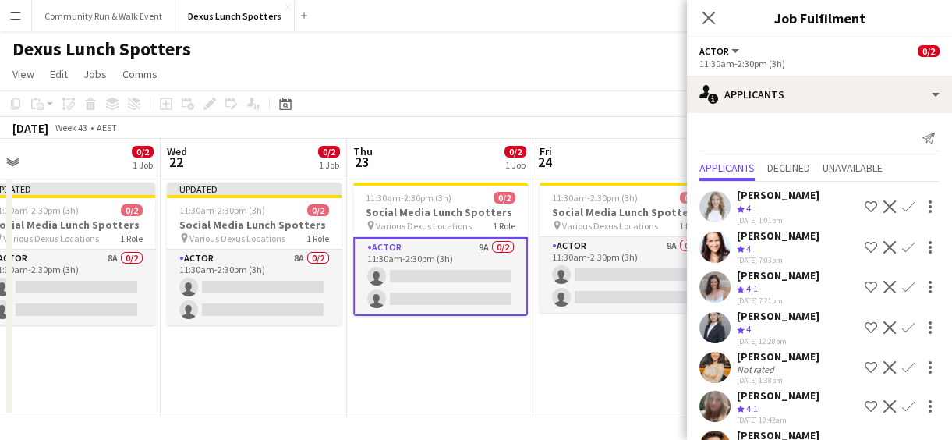
scroll to position [128, 0]
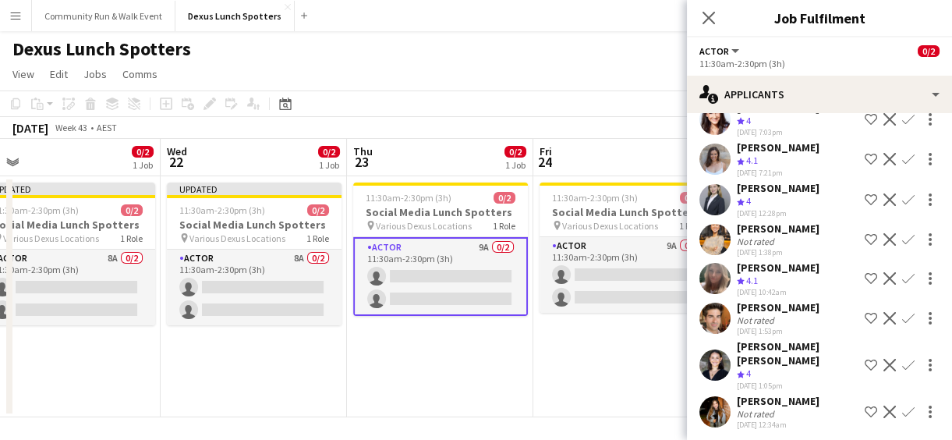
click at [583, 378] on app-date-cell "11:30am-2:30pm (3h) 0/2 Social Media Lunch Spotters pin Various Dexus Locations…" at bounding box center [627, 296] width 186 height 241
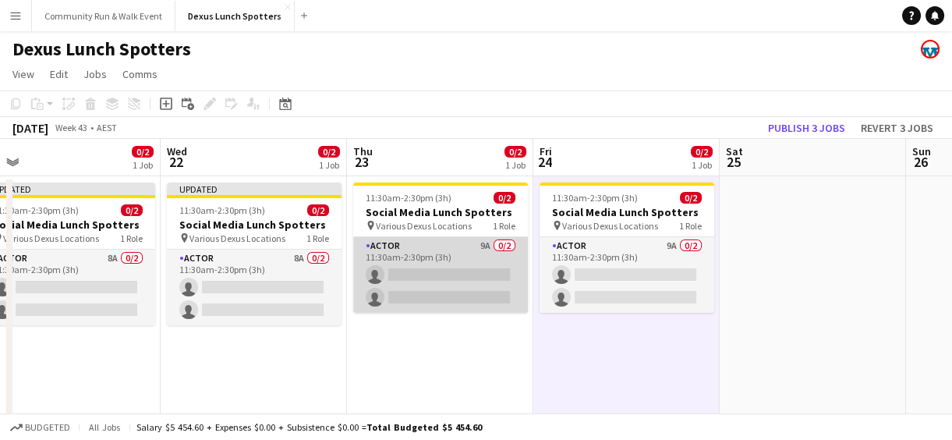
click at [404, 245] on app-card-role "Actor 9A 0/2 11:30am-2:30pm (3h) single-neutral-actions single-neutral-actions" at bounding box center [440, 275] width 175 height 76
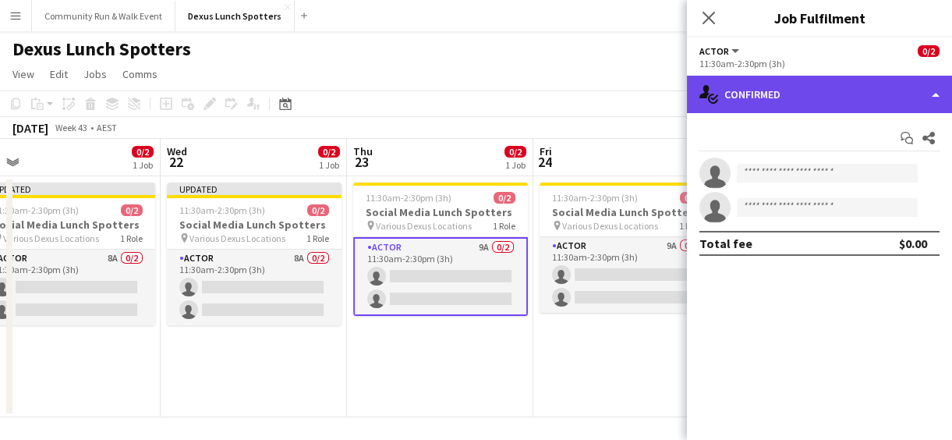
click at [806, 95] on div "single-neutral-actions-check-2 Confirmed" at bounding box center [819, 94] width 265 height 37
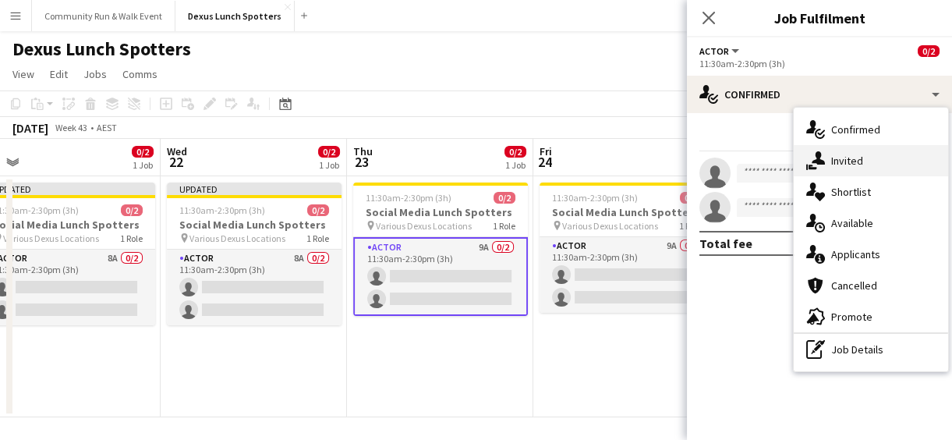
click at [840, 165] on span "Invited" at bounding box center [847, 161] width 32 height 14
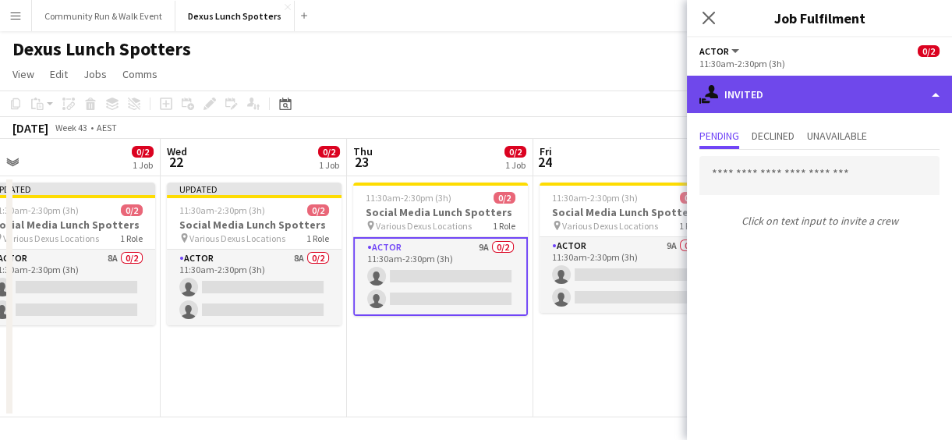
click at [747, 93] on div "single-neutral-actions-share-1 Invited" at bounding box center [819, 94] width 265 height 37
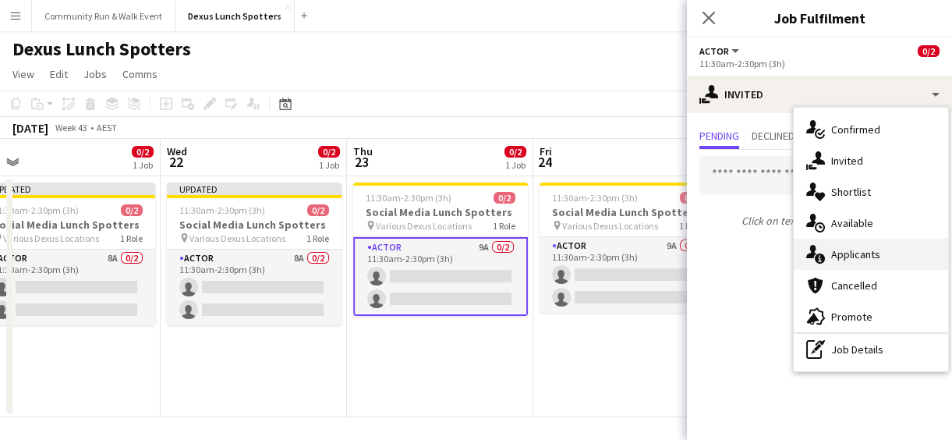
click at [841, 257] on span "Applicants" at bounding box center [855, 254] width 49 height 14
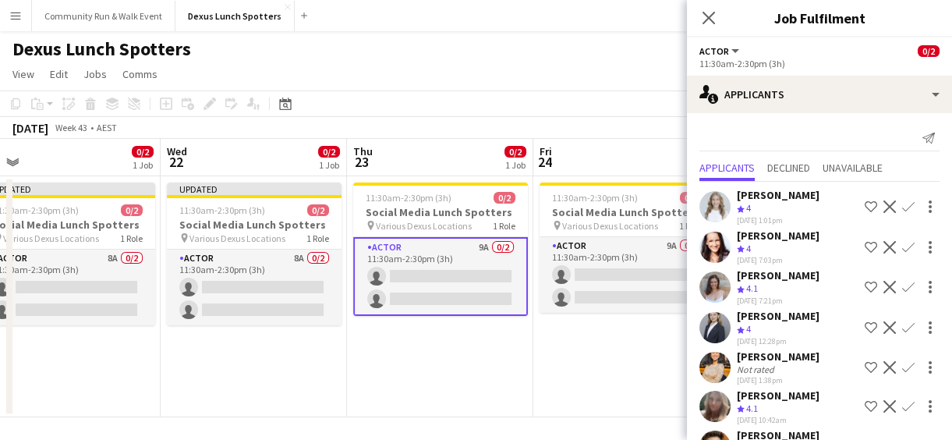
click at [884, 242] on app-icon "Decline" at bounding box center [890, 247] width 12 height 12
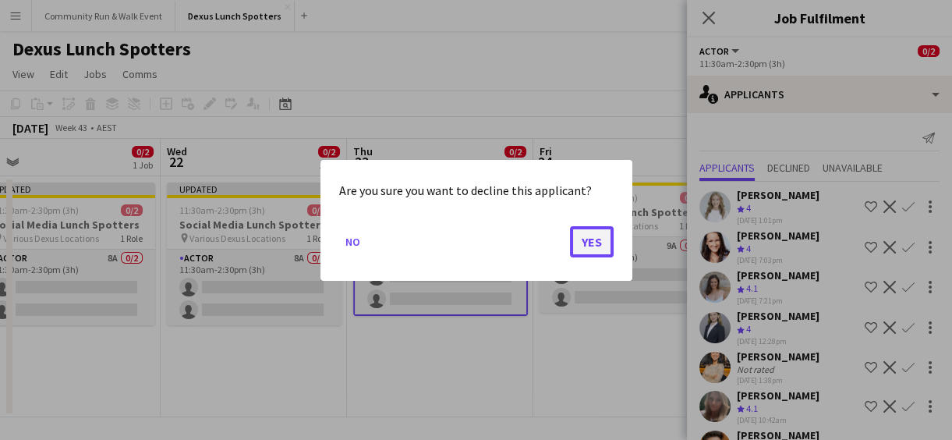
click at [582, 249] on button "Yes" at bounding box center [592, 240] width 44 height 31
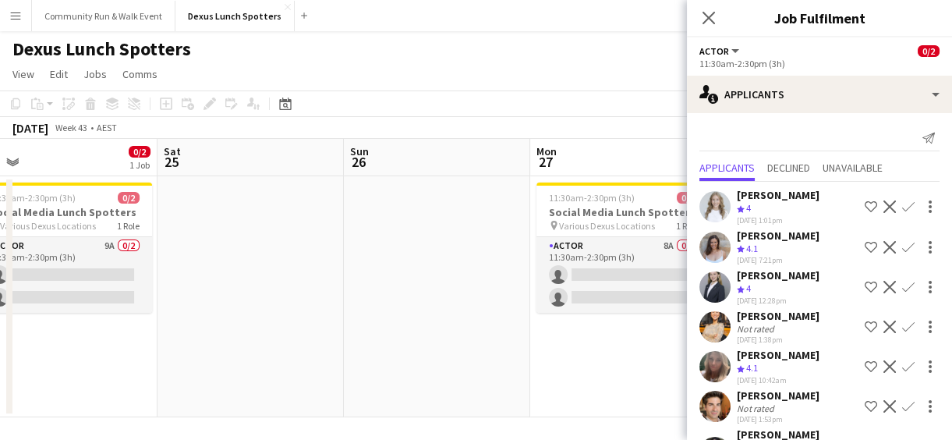
scroll to position [0, 485]
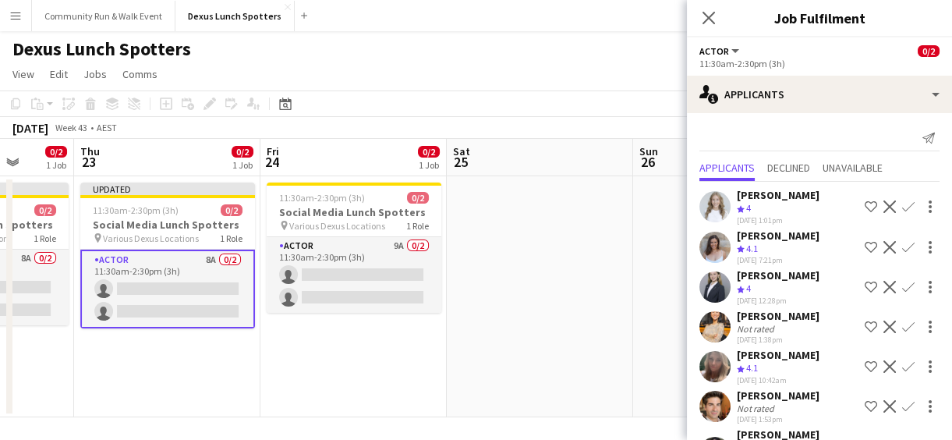
drag, startPoint x: 647, startPoint y: 360, endPoint x: 374, endPoint y: 351, distance: 273.9
click at [374, 351] on app-calendar-viewport "Mon 20 0/4 1 Job Tue 21 0/2 1 Job Wed 22 0/2 1 Job Thu 23 0/2 1 Job Fri 24 0/2 …" at bounding box center [476, 278] width 952 height 278
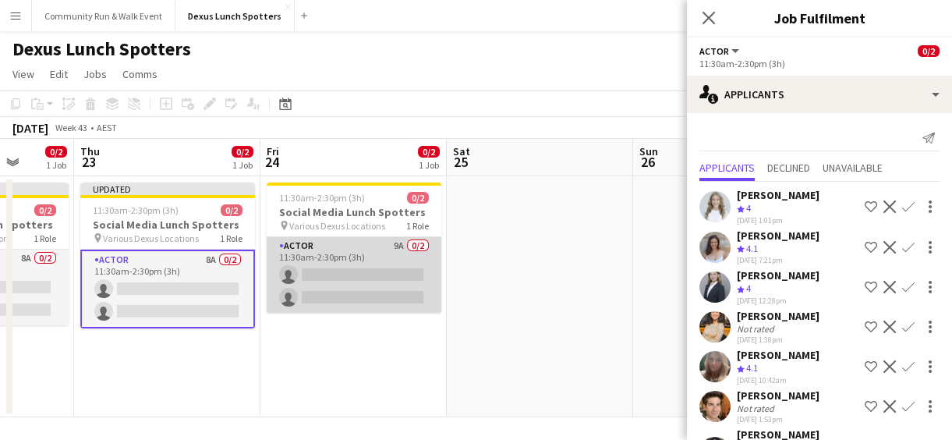
click at [345, 265] on app-card-role "Actor 9A 0/2 11:30am-2:30pm (3h) single-neutral-actions single-neutral-actions" at bounding box center [354, 275] width 175 height 76
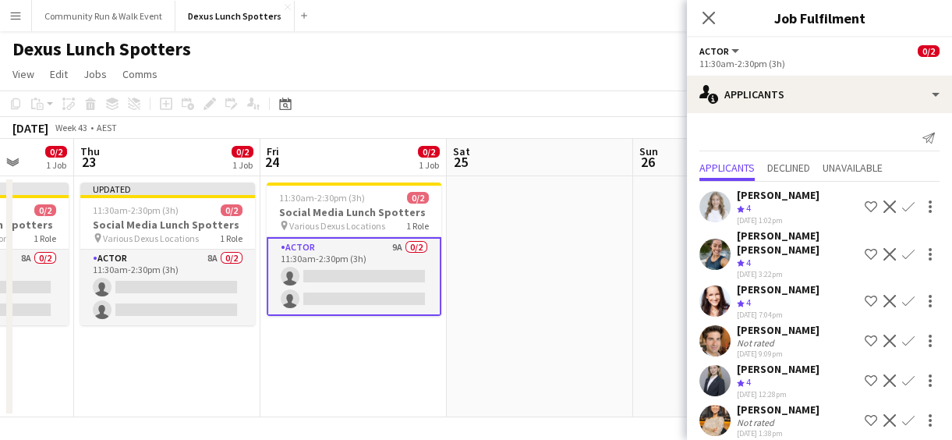
click at [884, 248] on app-icon "Decline" at bounding box center [890, 254] width 12 height 12
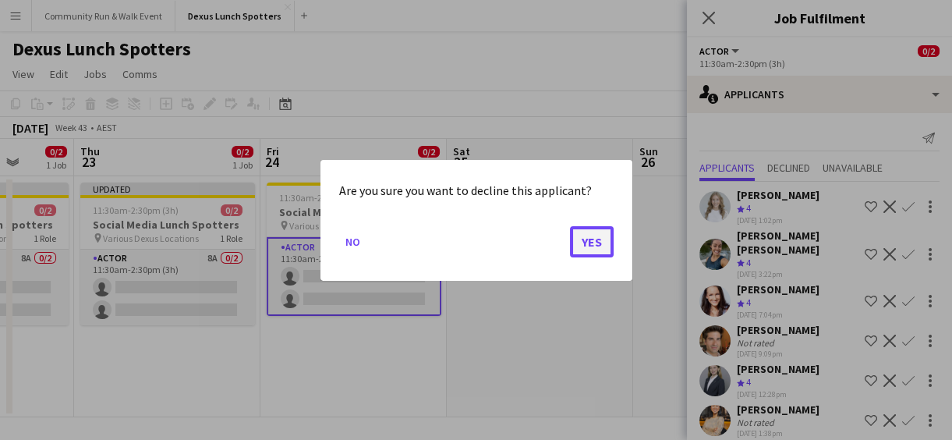
click at [590, 239] on button "Yes" at bounding box center [592, 240] width 44 height 31
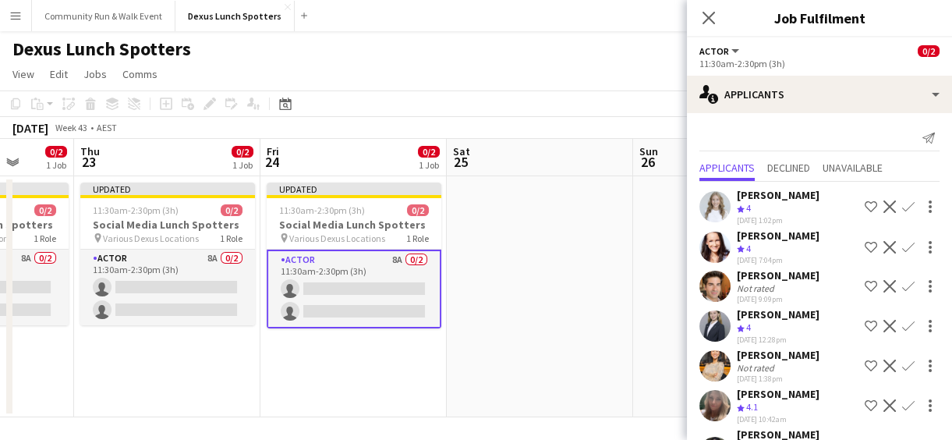
click at [884, 243] on app-icon "Decline" at bounding box center [890, 247] width 12 height 12
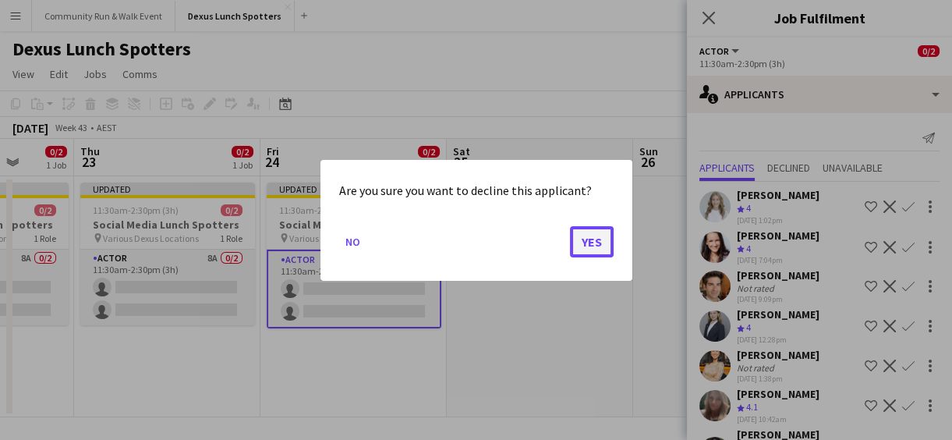
click at [583, 246] on button "Yes" at bounding box center [592, 240] width 44 height 31
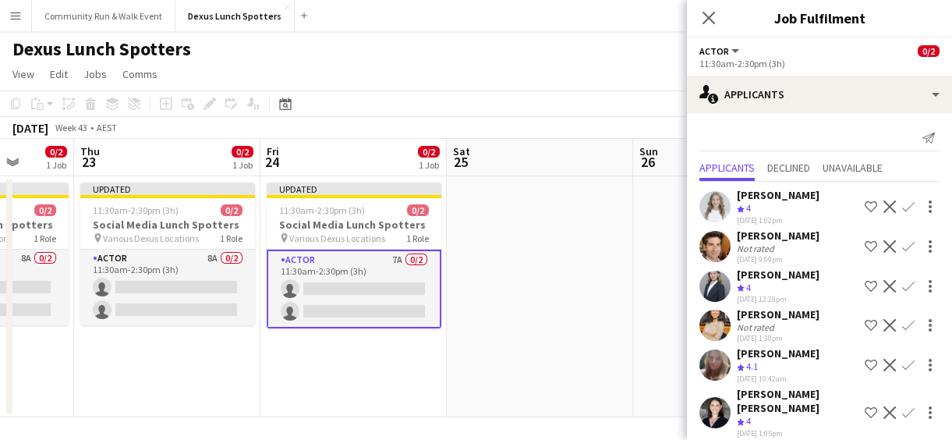
scroll to position [49, 0]
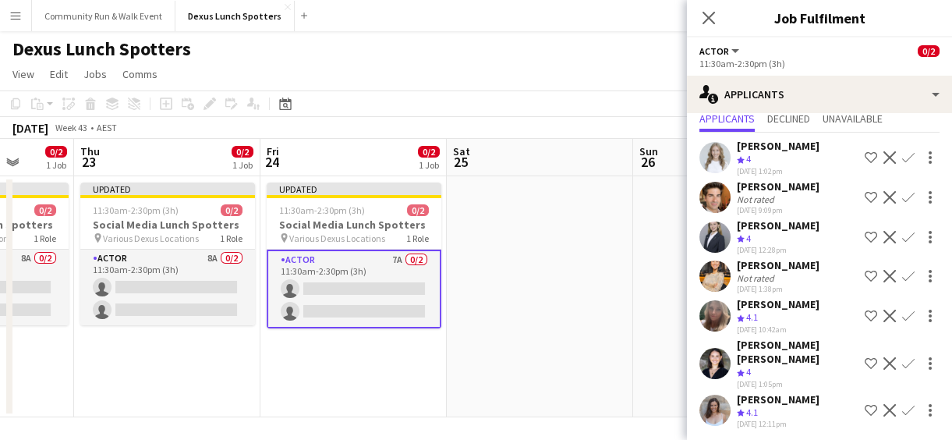
click at [584, 317] on app-date-cell at bounding box center [540, 296] width 186 height 241
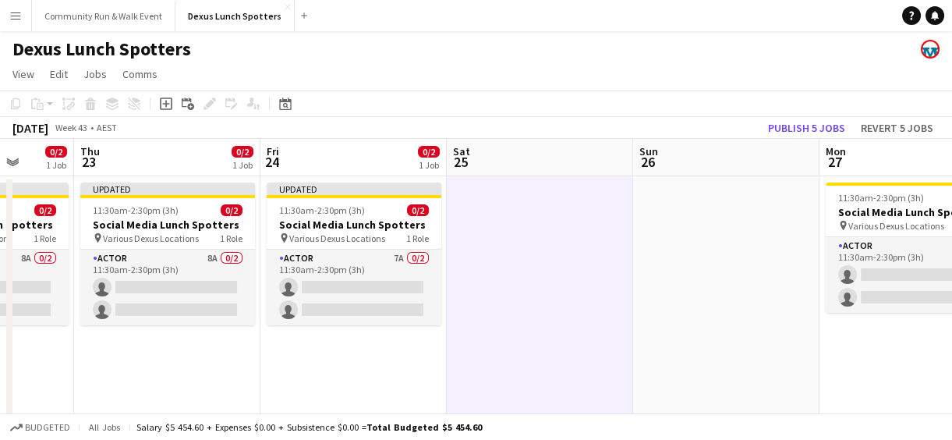
drag, startPoint x: 668, startPoint y: 339, endPoint x: 438, endPoint y: 310, distance: 232.0
click at [438, 310] on app-calendar-viewport "Mon 20 0/4 1 Job Tue 21 0/2 1 Job Wed 22 0/2 1 Job Thu 23 0/2 1 Job Fri 24 0/2 …" at bounding box center [476, 278] width 952 height 278
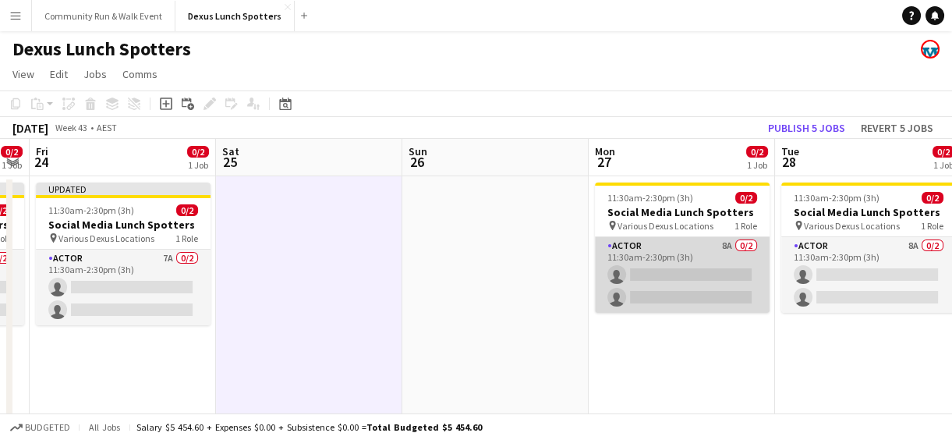
click at [722, 266] on app-card-role "Actor 8A 0/2 11:30am-2:30pm (3h) single-neutral-actions single-neutral-actions" at bounding box center [682, 275] width 175 height 76
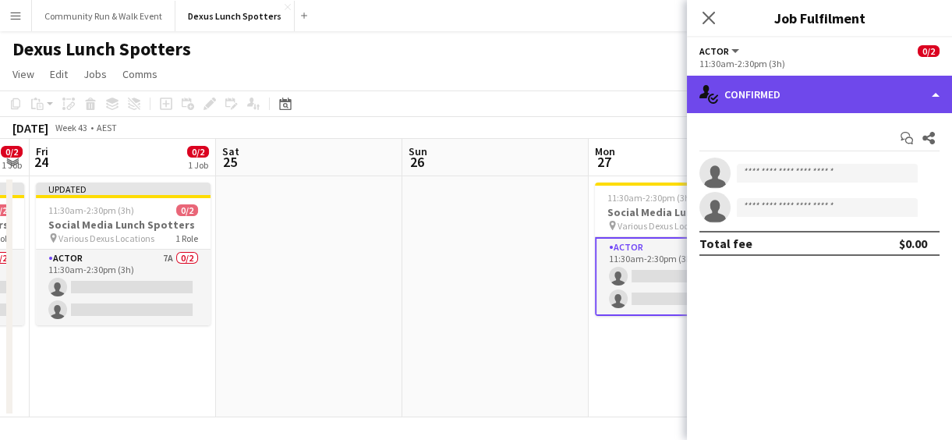
click at [827, 101] on div "single-neutral-actions-check-2 Confirmed" at bounding box center [819, 94] width 265 height 37
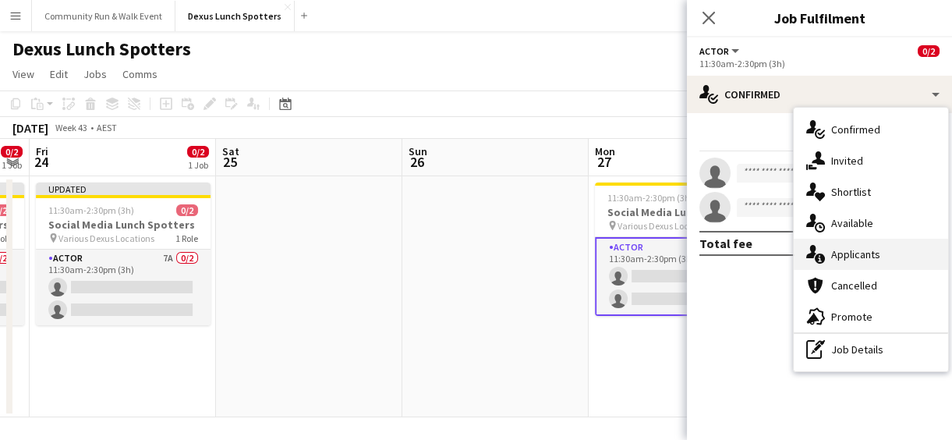
click at [856, 252] on span "Applicants" at bounding box center [855, 254] width 49 height 14
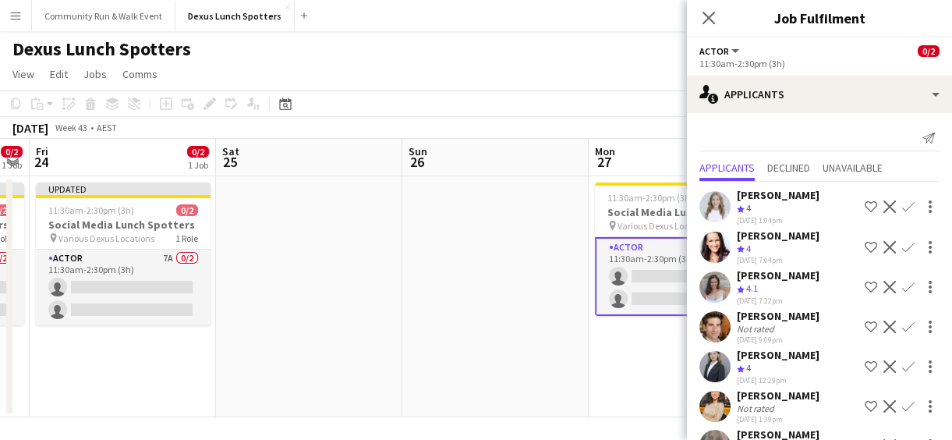
click at [884, 249] on app-icon "Decline" at bounding box center [890, 247] width 12 height 12
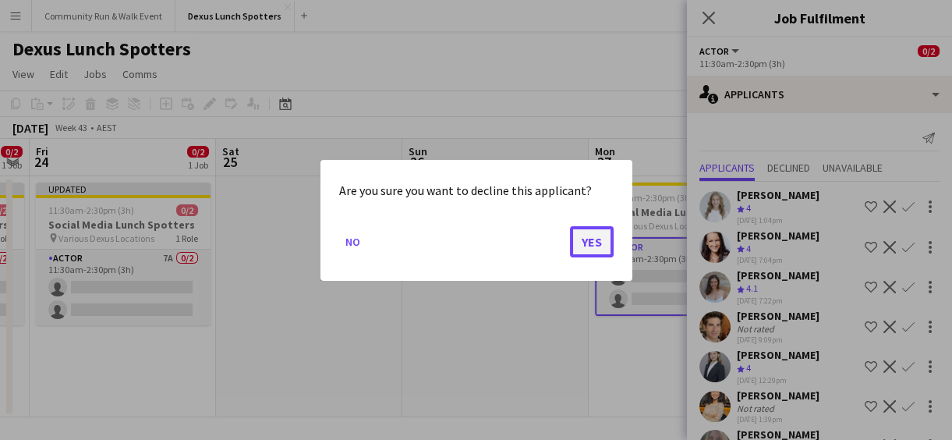
click at [586, 239] on button "Yes" at bounding box center [592, 240] width 44 height 31
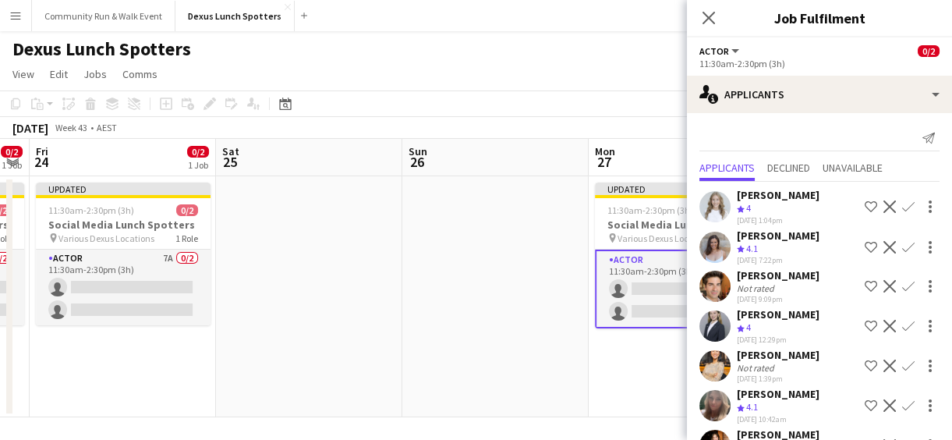
scroll to position [49, 0]
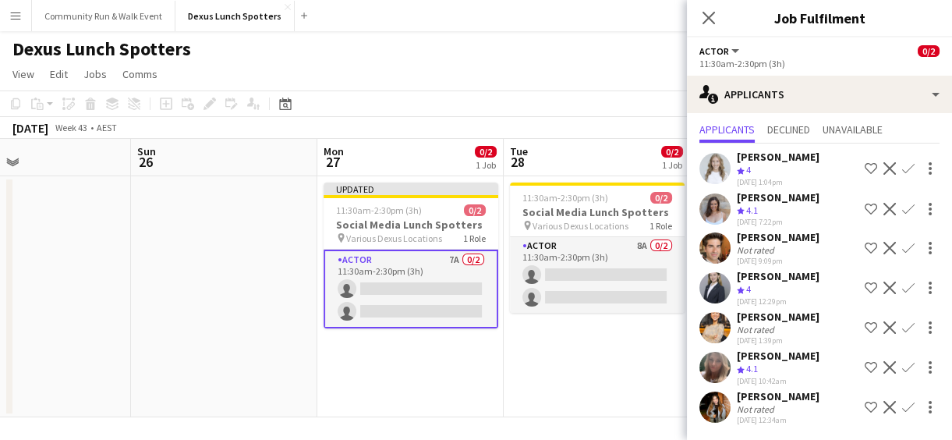
drag, startPoint x: 575, startPoint y: 365, endPoint x: 207, endPoint y: 327, distance: 370.1
click at [207, 327] on app-calendar-viewport "Wed 22 0/2 1 Job Thu 23 0/2 1 Job Fri 24 0/2 1 Job Sat 25 Sun 26 Mon 27 0/2 1 J…" at bounding box center [476, 278] width 952 height 278
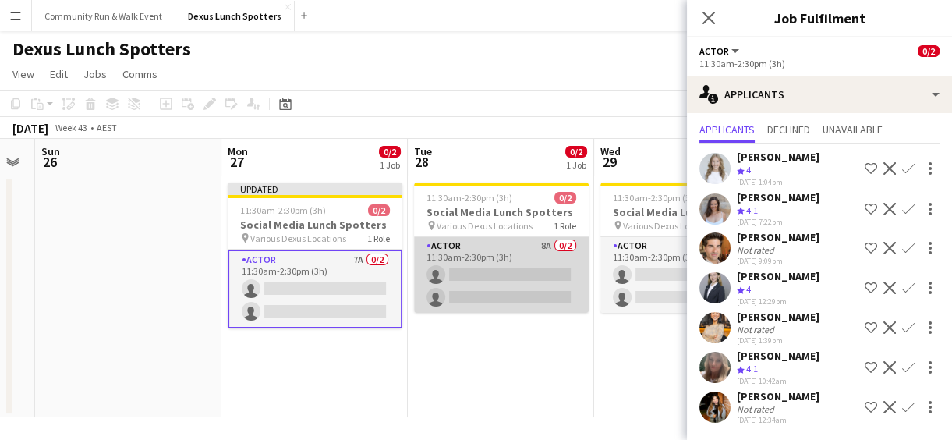
click at [521, 296] on app-card-role "Actor 8A 0/2 11:30am-2:30pm (3h) single-neutral-actions single-neutral-actions" at bounding box center [501, 275] width 175 height 76
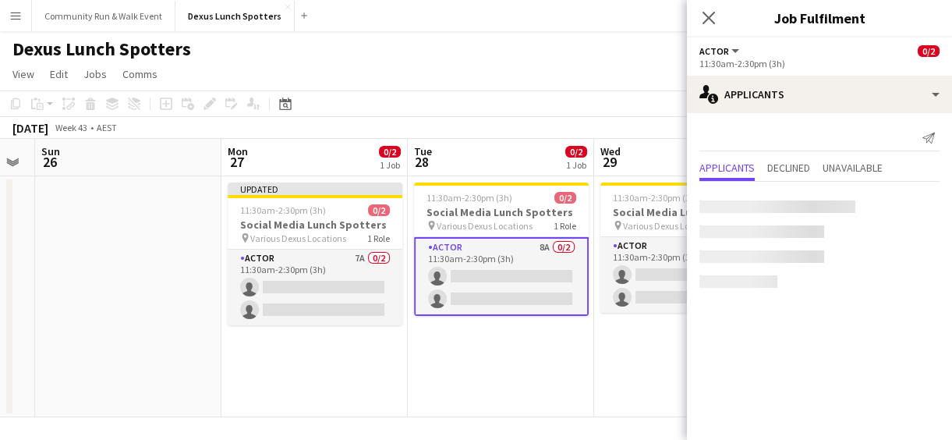
scroll to position [0, 0]
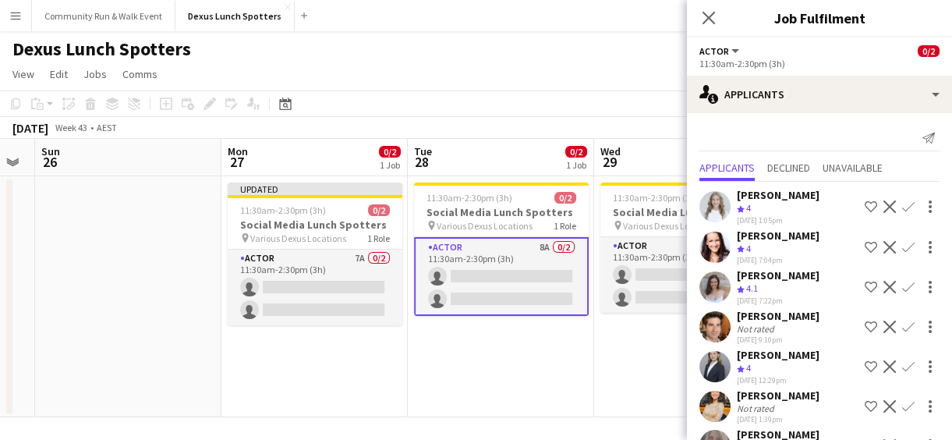
click at [884, 242] on app-icon "Decline" at bounding box center [890, 247] width 12 height 12
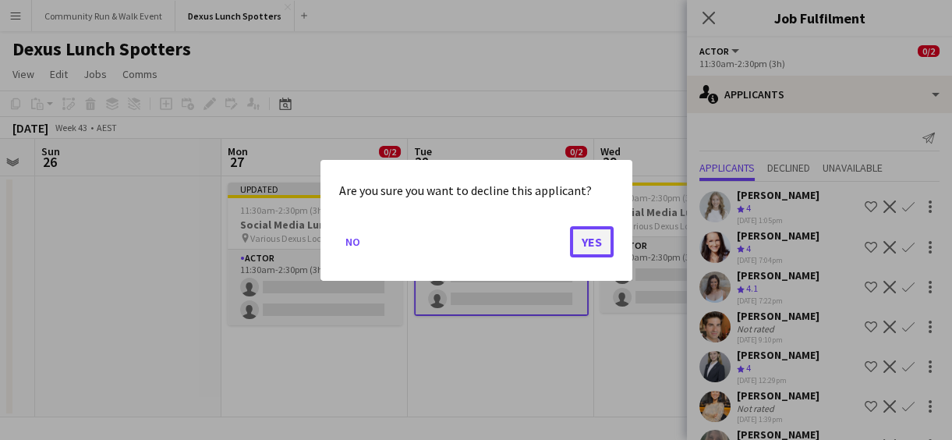
click at [601, 243] on button "Yes" at bounding box center [592, 240] width 44 height 31
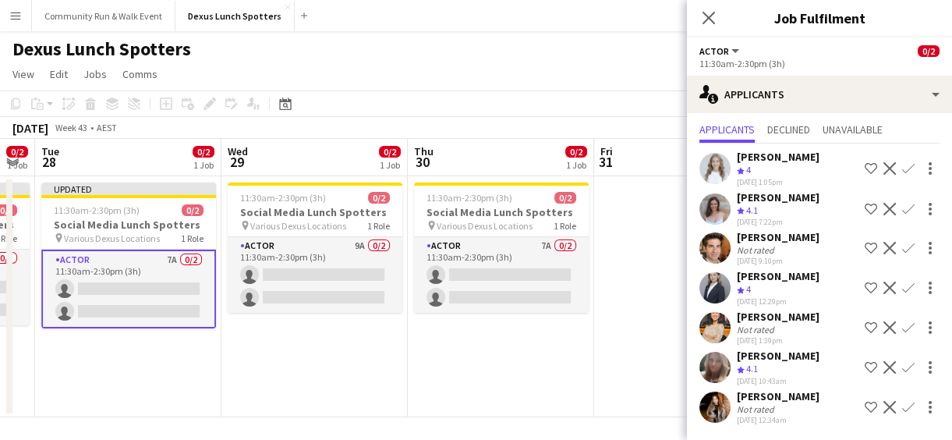
scroll to position [0, 523]
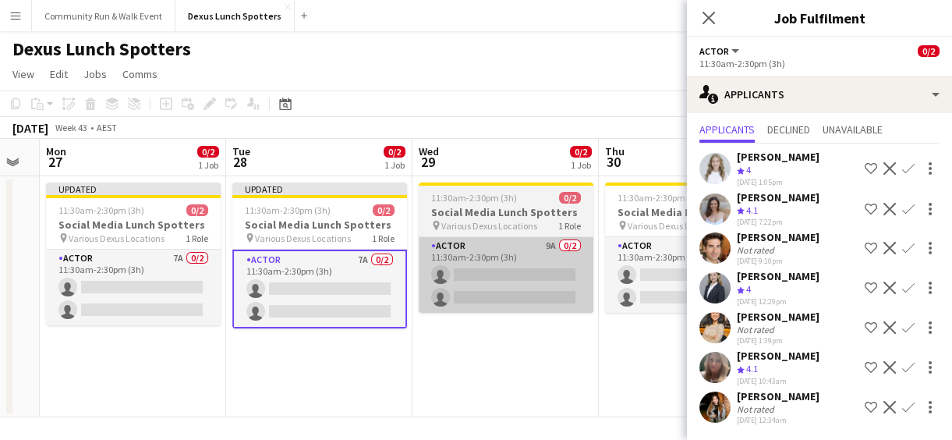
drag, startPoint x: 559, startPoint y: 375, endPoint x: 425, endPoint y: 309, distance: 149.7
click at [374, 332] on app-calendar-viewport "Fri 24 0/2 1 Job Sat 25 Sun 26 Mon 27 0/2 1 Job Tue 28 0/2 1 Job Wed 29 0/2 1 J…" at bounding box center [476, 278] width 952 height 278
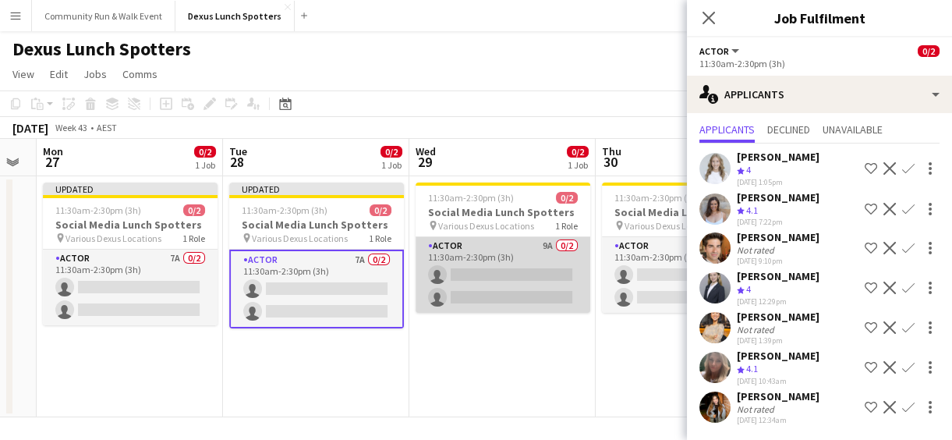
click at [507, 247] on app-card-role "Actor 9A 0/2 11:30am-2:30pm (3h) single-neutral-actions single-neutral-actions" at bounding box center [503, 275] width 175 height 76
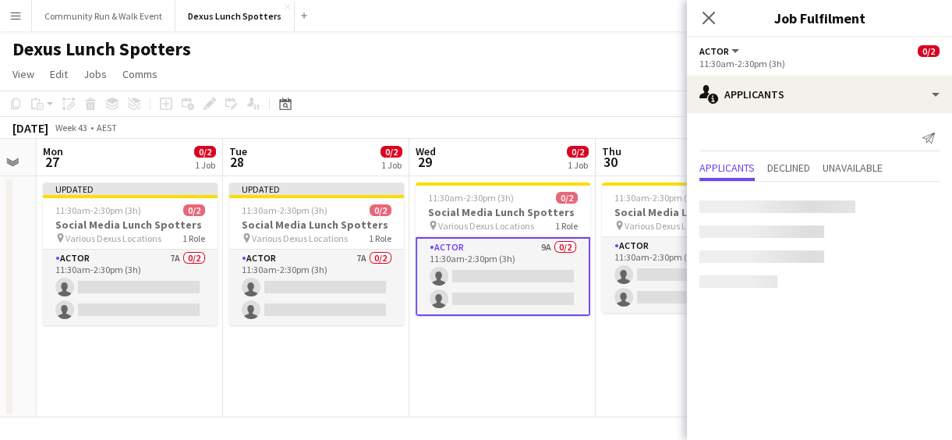
scroll to position [0, 0]
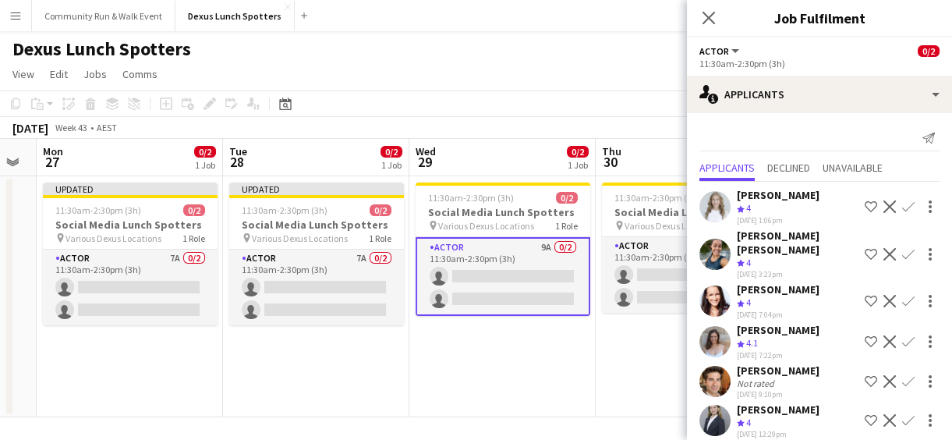
click at [884, 248] on app-icon "Decline" at bounding box center [890, 254] width 12 height 12
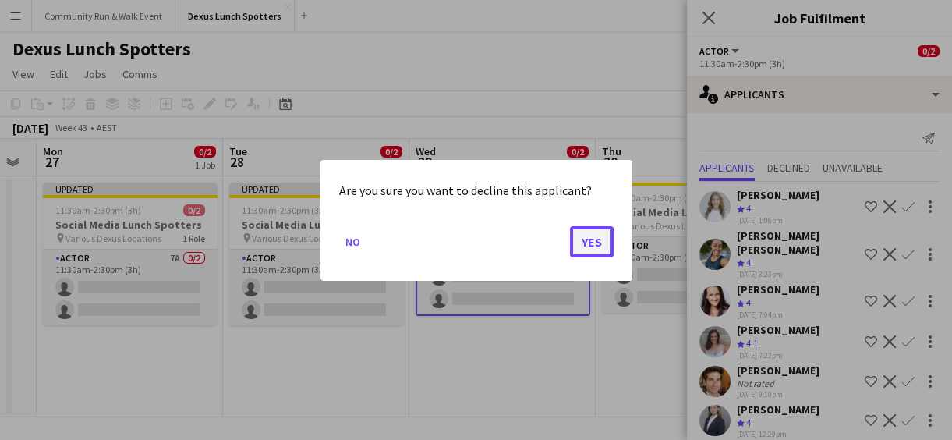
click at [580, 243] on button "Yes" at bounding box center [592, 240] width 44 height 31
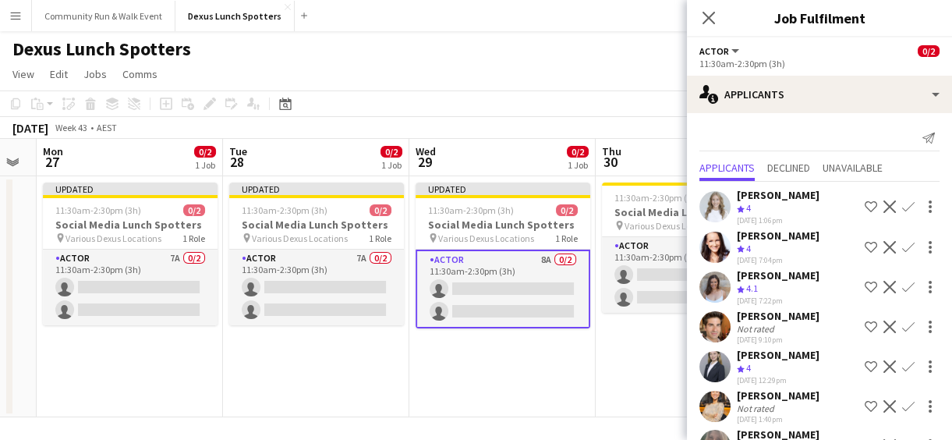
click at [884, 245] on app-icon "Decline" at bounding box center [890, 247] width 12 height 12
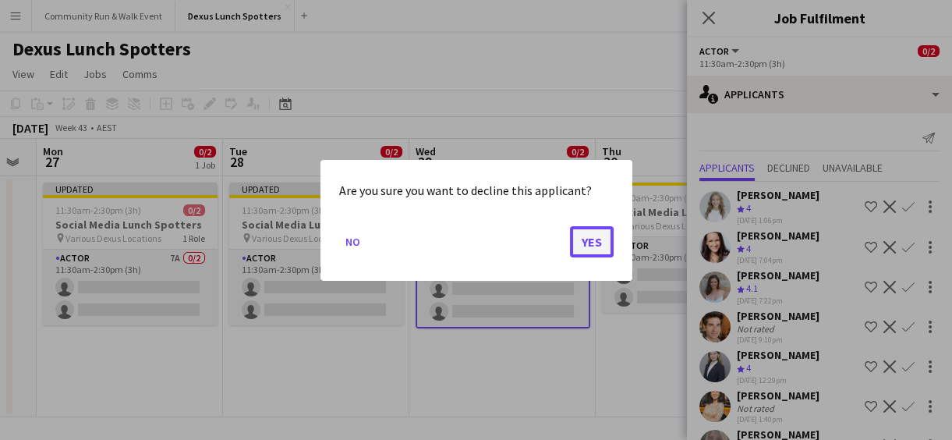
click at [590, 242] on button "Yes" at bounding box center [592, 240] width 44 height 31
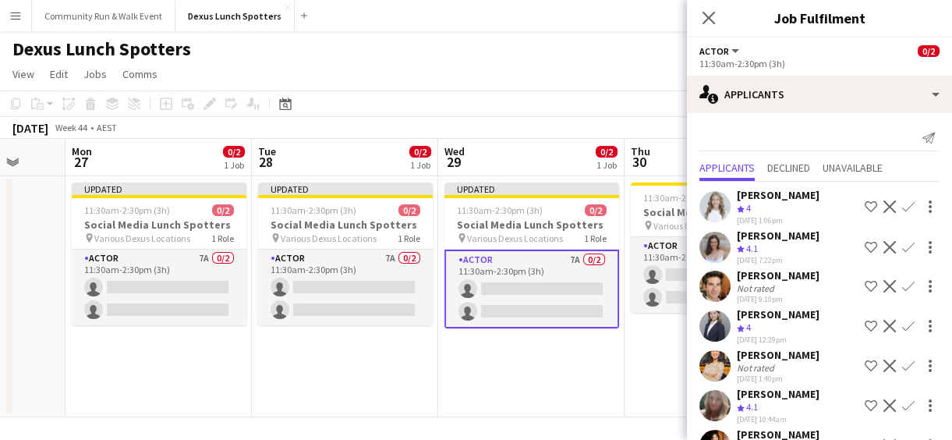
drag, startPoint x: 631, startPoint y: 347, endPoint x: 286, endPoint y: 354, distance: 344.8
click at [286, 354] on app-calendar-viewport "Fri 24 0/2 1 Job Sat 25 Sun 26 Mon 27 0/2 1 Job Tue 28 0/2 1 Job Wed 29 0/2 1 J…" at bounding box center [476, 278] width 952 height 278
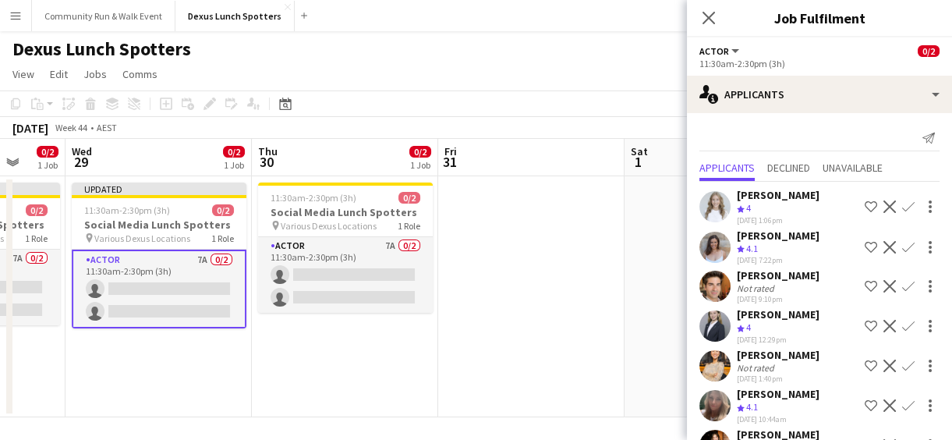
scroll to position [0, 495]
click at [339, 235] on app-job-card "11:30am-2:30pm (3h) 0/2 Social Media Lunch Spotters pin Various Dexus Locations…" at bounding box center [344, 248] width 175 height 130
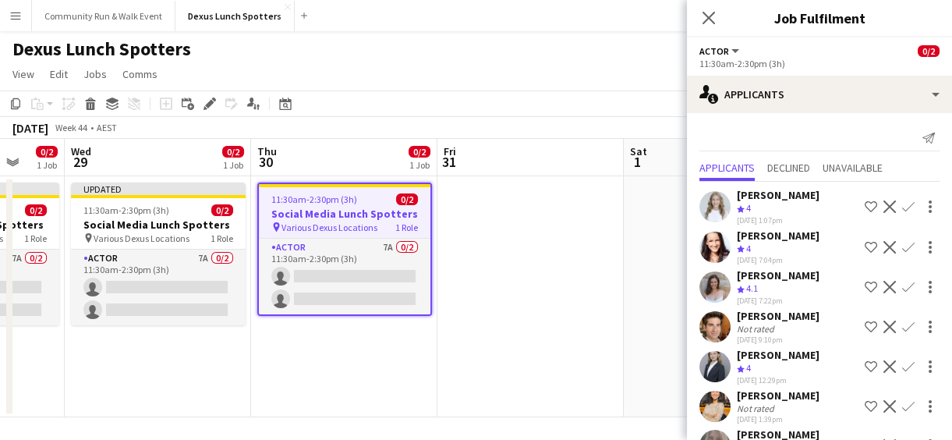
click at [884, 243] on app-icon "Decline" at bounding box center [890, 247] width 12 height 12
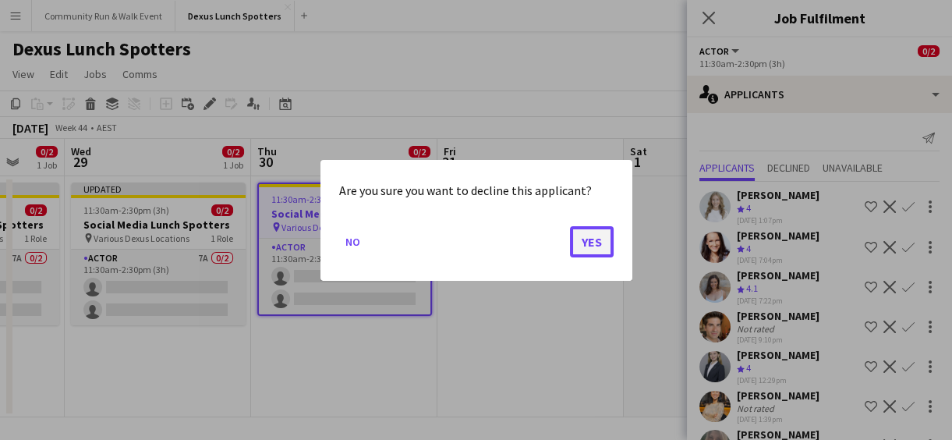
click at [593, 241] on button "Yes" at bounding box center [592, 240] width 44 height 31
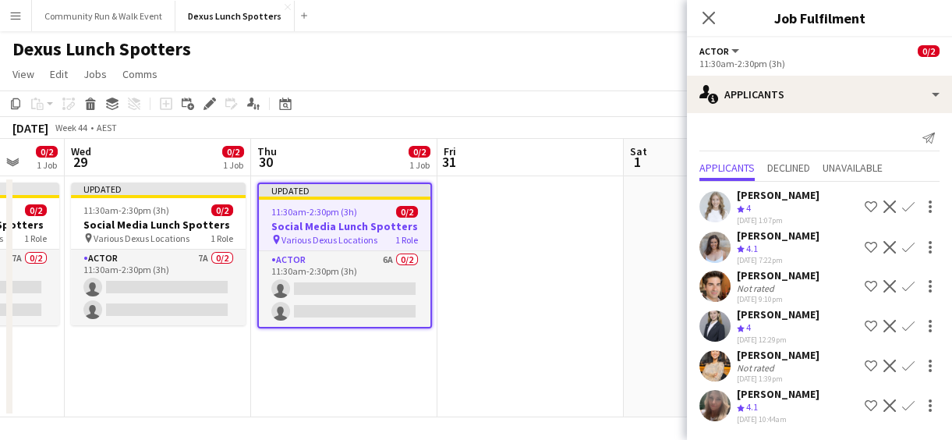
click at [604, 342] on app-date-cell at bounding box center [531, 296] width 186 height 241
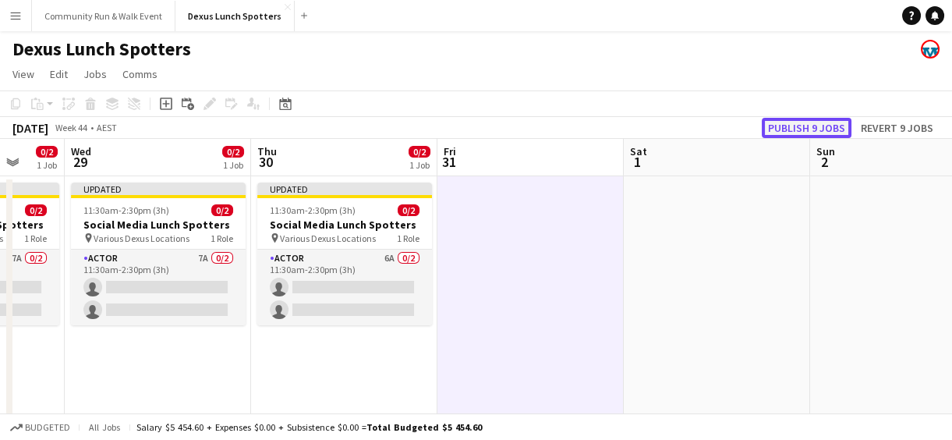
click at [839, 125] on button "Publish 9 jobs" at bounding box center [807, 128] width 90 height 20
